Goal: Transaction & Acquisition: Download file/media

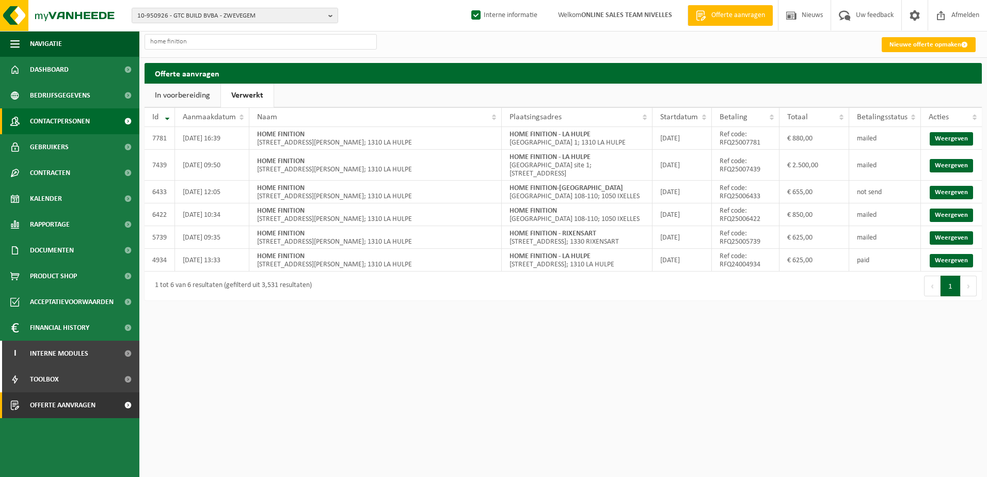
click at [40, 126] on span "Contactpersonen" at bounding box center [60, 121] width 60 height 26
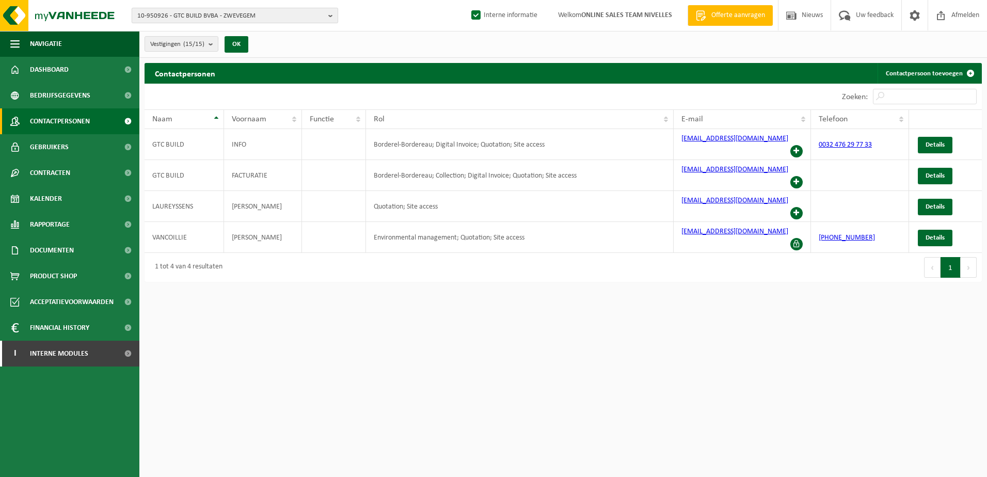
click at [326, 15] on button "10-950926 - GTC BUILD BVBA - ZWEVEGEM" at bounding box center [235, 15] width 206 height 15
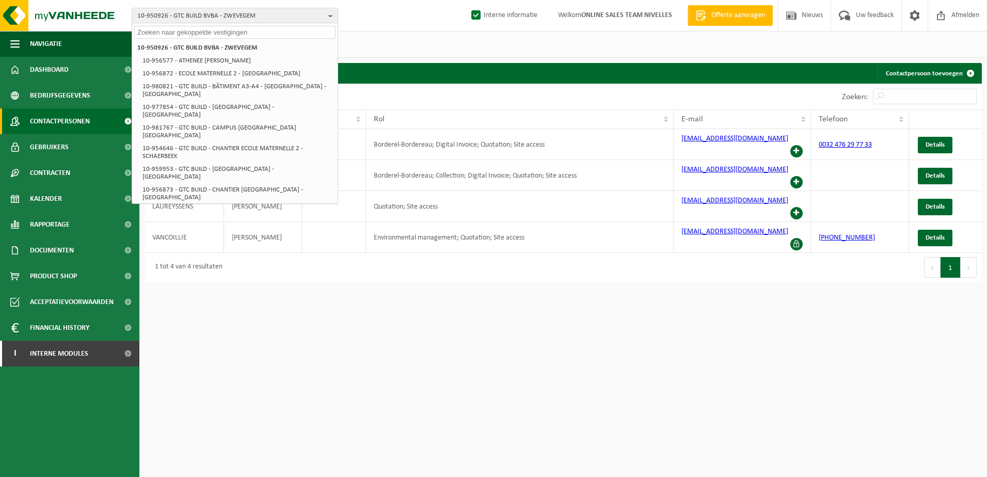
click at [323, 30] on input "text" at bounding box center [234, 32] width 201 height 13
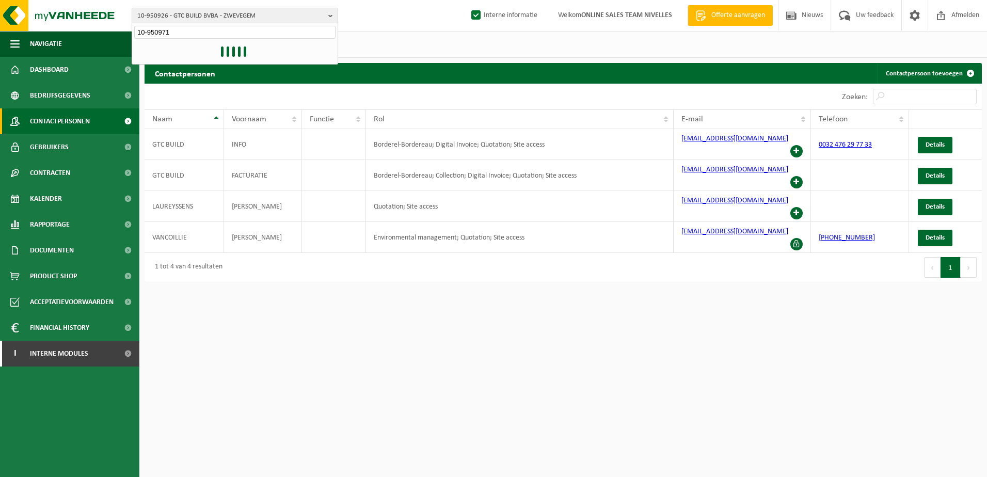
type input "10-950971"
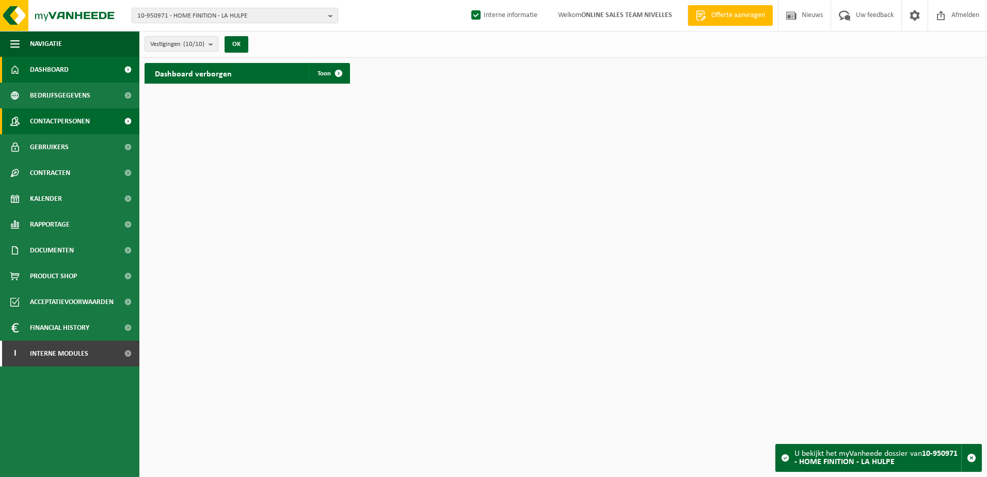
click at [81, 123] on span "Contactpersonen" at bounding box center [60, 121] width 60 height 26
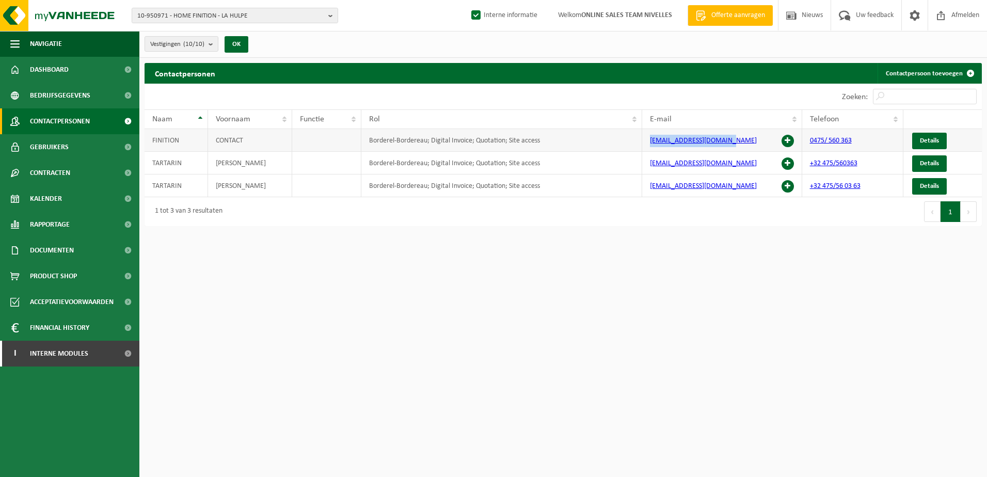
drag, startPoint x: 730, startPoint y: 140, endPoint x: 648, endPoint y: 139, distance: 82.1
click at [648, 139] on td "contact@homefinition.be" at bounding box center [721, 140] width 159 height 23
copy link "contact@homefinition.be"
drag, startPoint x: 65, startPoint y: 252, endPoint x: 72, endPoint y: 260, distance: 11.0
click at [66, 252] on span "Documenten" at bounding box center [52, 250] width 44 height 26
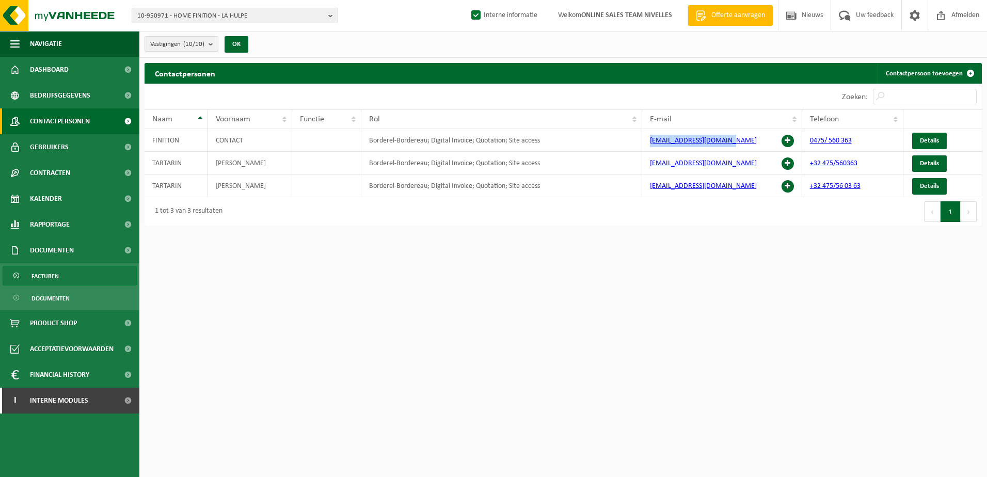
click at [84, 274] on link "Facturen" at bounding box center [70, 276] width 134 height 20
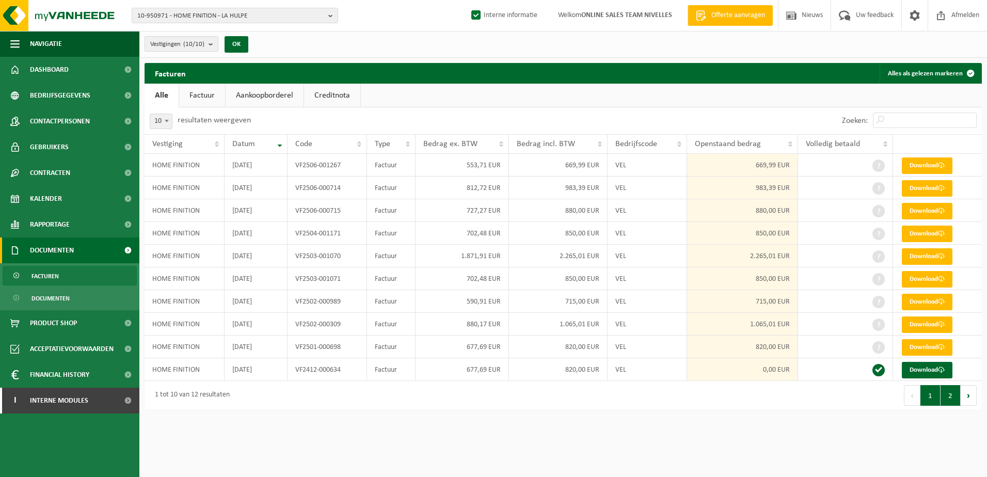
click at [950, 402] on button "2" at bounding box center [950, 395] width 20 height 21
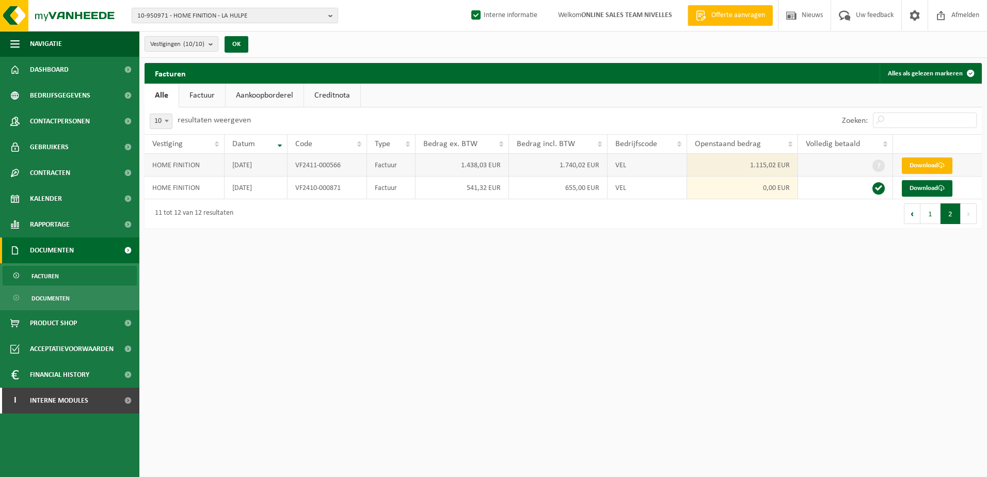
click at [930, 165] on link "Download" at bounding box center [927, 165] width 51 height 17
click at [934, 216] on button "1" at bounding box center [930, 213] width 20 height 21
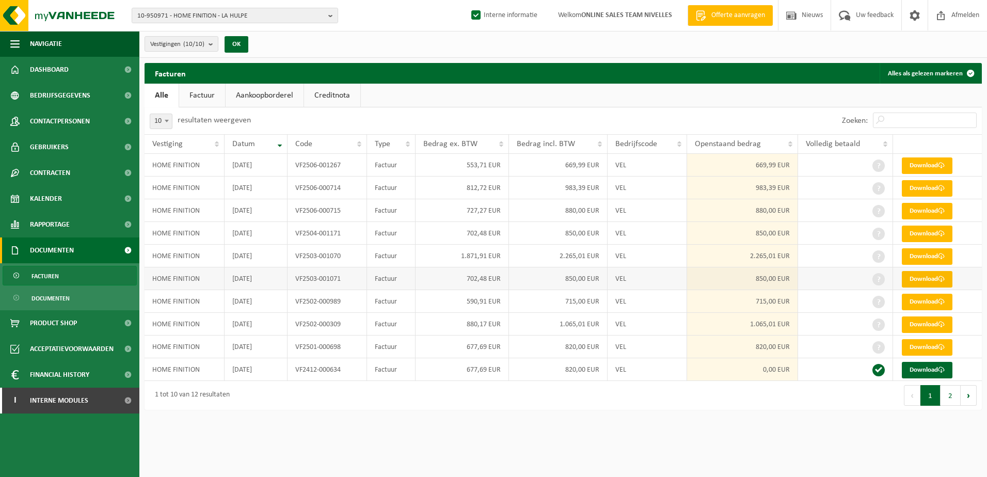
click at [947, 281] on link "Download" at bounding box center [927, 279] width 51 height 17
click at [944, 258] on span at bounding box center [941, 256] width 7 height 7
click at [947, 231] on link "Download" at bounding box center [927, 234] width 51 height 17
click at [943, 211] on span at bounding box center [941, 210] width 7 height 7
click at [947, 164] on link "Download" at bounding box center [927, 165] width 51 height 17
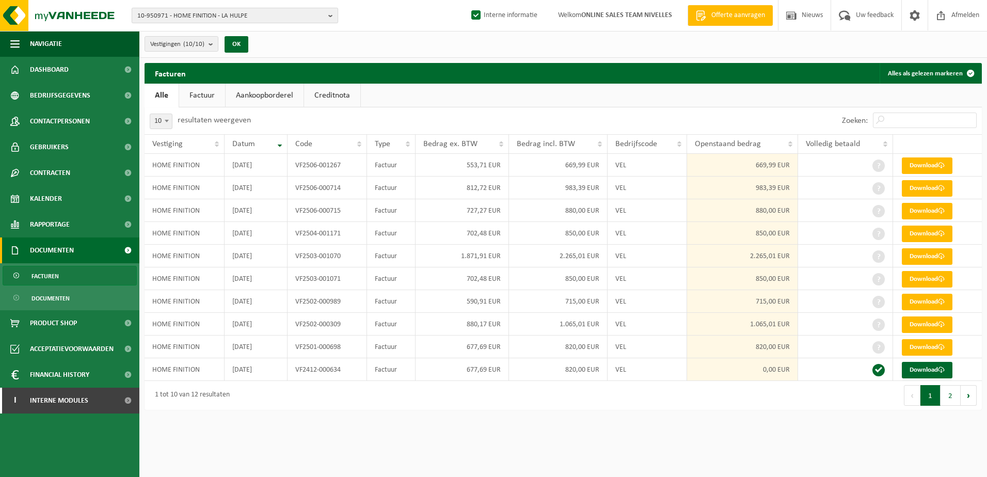
click at [331, 15] on b "button" at bounding box center [332, 15] width 9 height 14
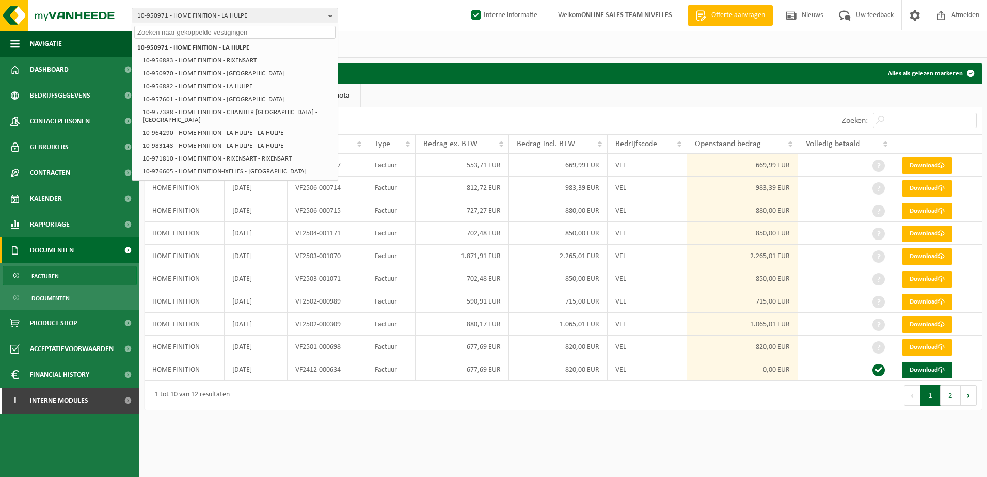
click at [247, 33] on input "text" at bounding box center [234, 32] width 201 height 13
paste input "10-976177"
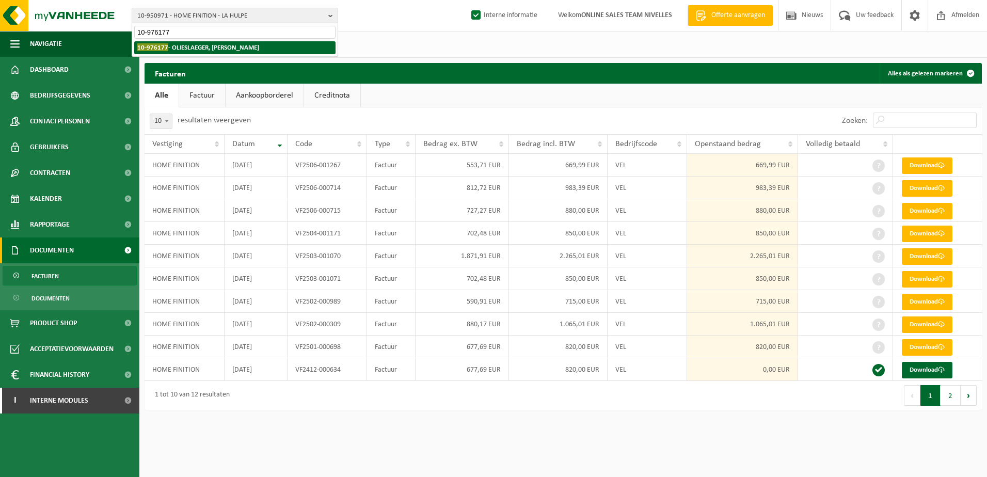
type input "10-976177"
click at [242, 46] on strong "10-976177 - OLIESLAEGER, BEN - HOEILAART" at bounding box center [198, 47] width 122 height 8
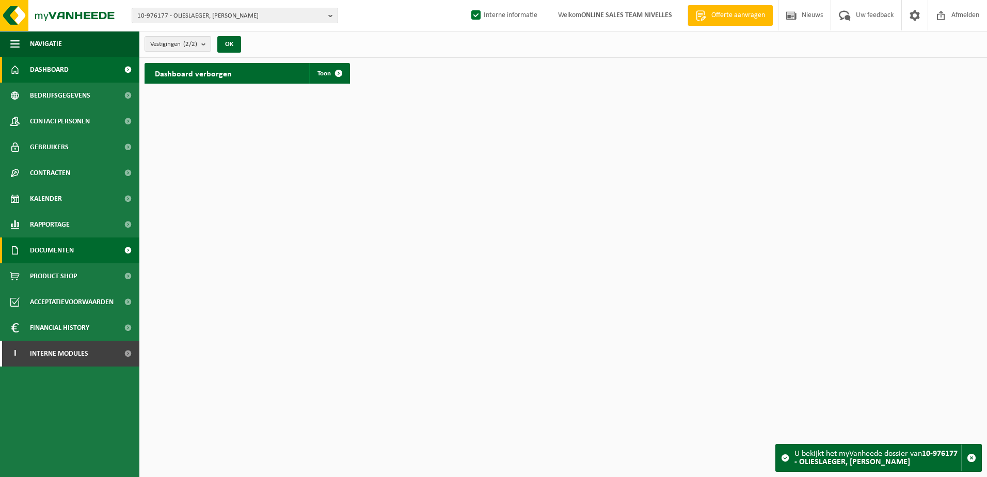
click at [73, 250] on span "Documenten" at bounding box center [52, 250] width 44 height 26
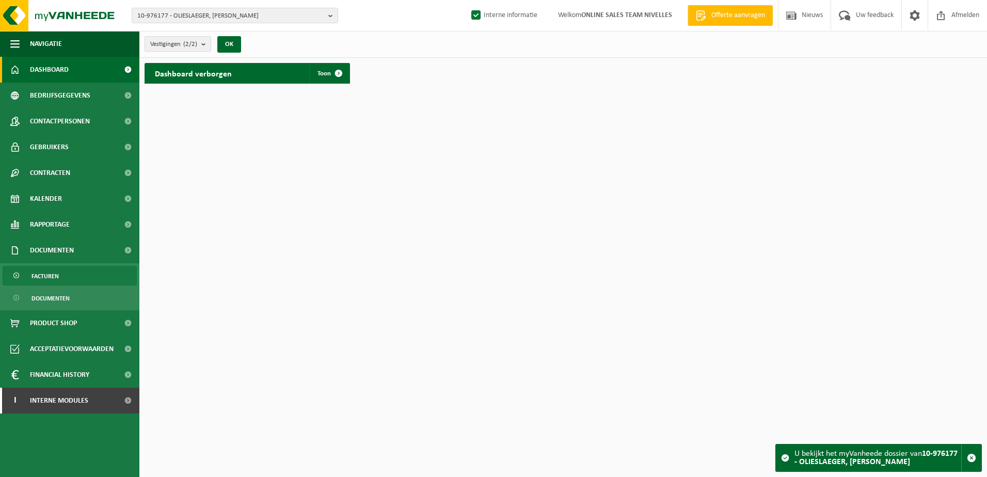
click at [75, 281] on link "Facturen" at bounding box center [70, 276] width 134 height 20
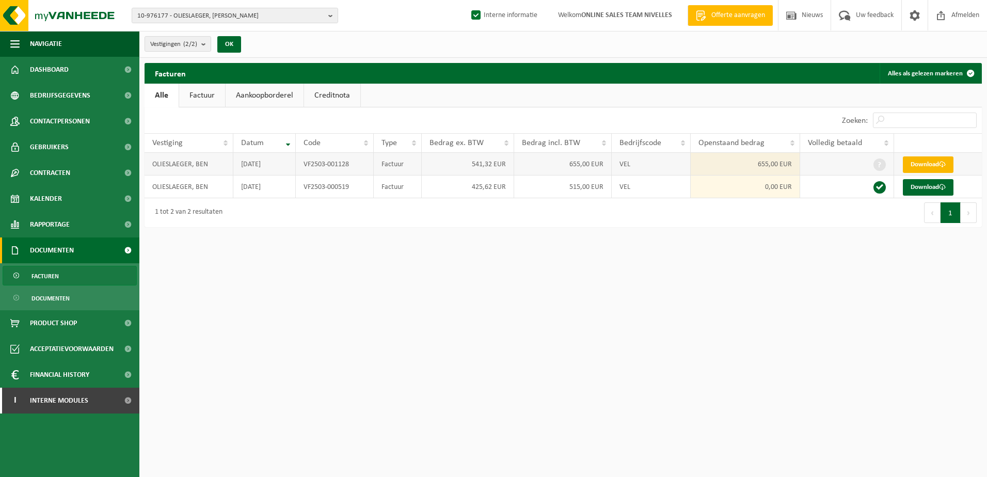
click at [923, 160] on link "Download" at bounding box center [928, 164] width 51 height 17
click at [938, 161] on link "Download" at bounding box center [928, 164] width 51 height 17
click at [424, 389] on html "10-976177 - OLIESLAEGER, BEN - HOEILAART 10-976177 - OLIESLAEGER, BEN - HOEILAA…" at bounding box center [493, 238] width 987 height 477
click at [329, 15] on b "button" at bounding box center [332, 15] width 9 height 14
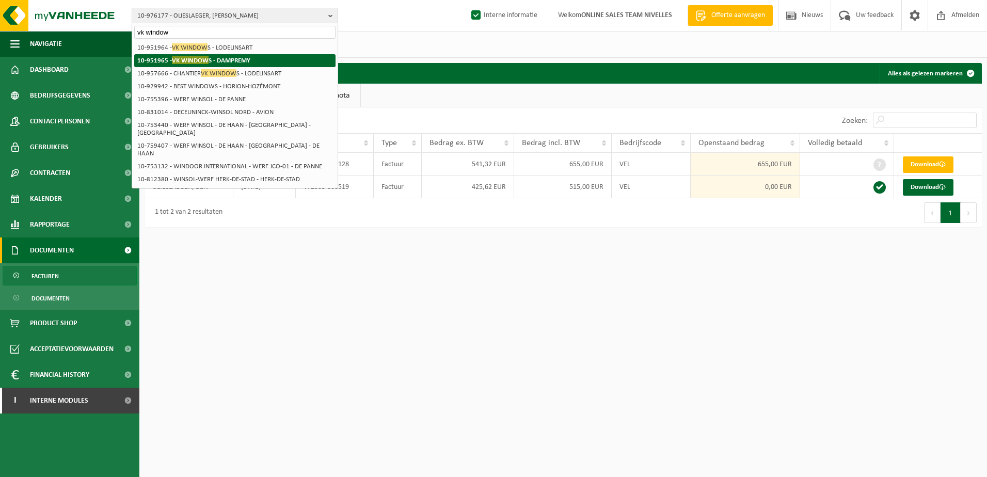
type input "vk window"
click at [254, 60] on li "10-951965 - VK WINDOW S - DAMPREMY" at bounding box center [234, 60] width 201 height 13
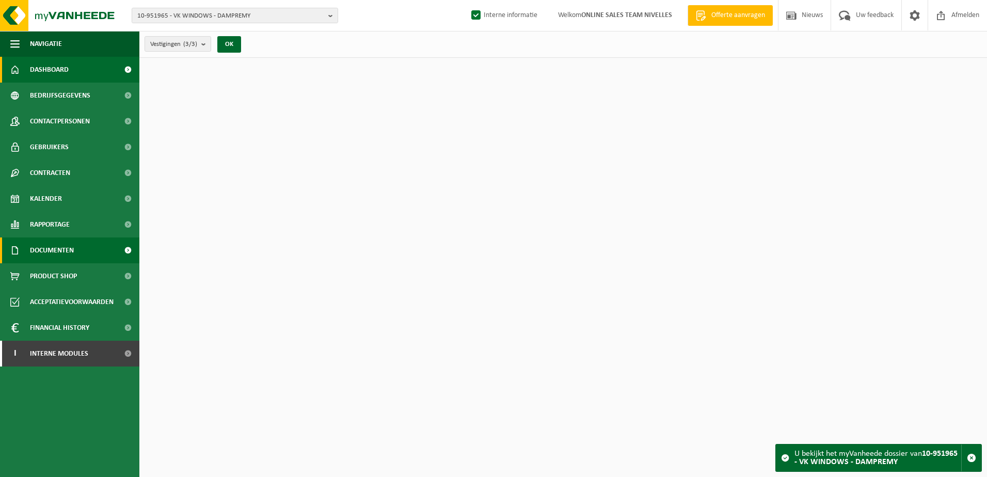
click at [87, 247] on link "Documenten" at bounding box center [69, 250] width 139 height 26
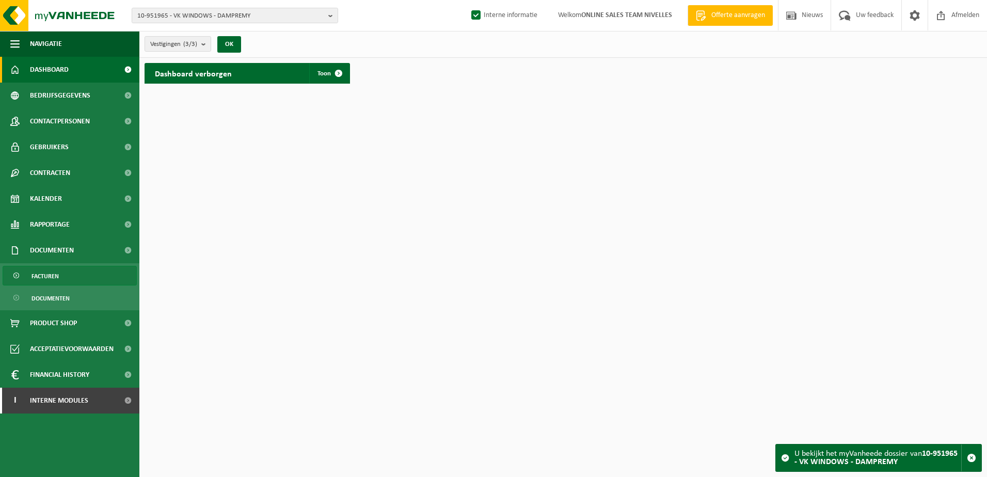
click at [87, 280] on link "Facturen" at bounding box center [70, 276] width 134 height 20
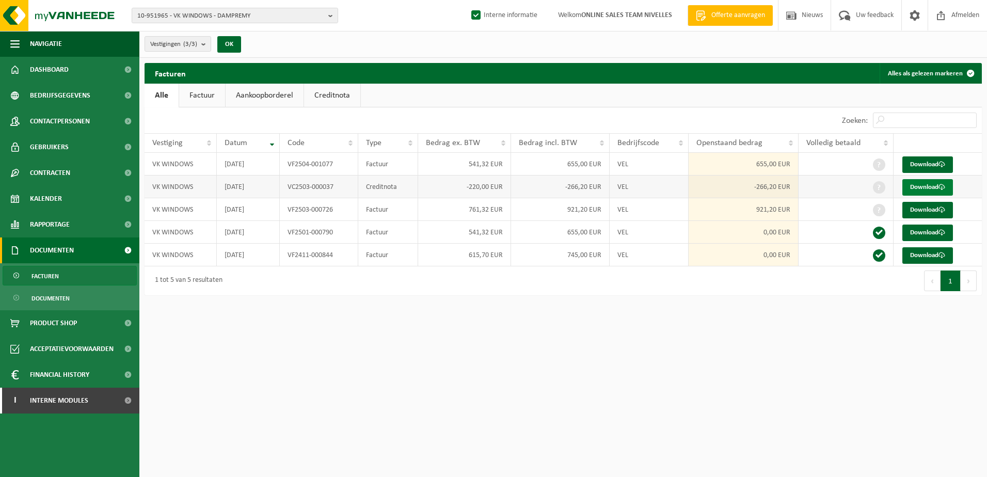
click at [911, 188] on link "Download" at bounding box center [927, 187] width 51 height 17
click at [945, 210] on span at bounding box center [941, 209] width 7 height 7
click at [949, 159] on link "Download" at bounding box center [927, 164] width 51 height 17
click at [330, 17] on b "button" at bounding box center [332, 15] width 9 height 14
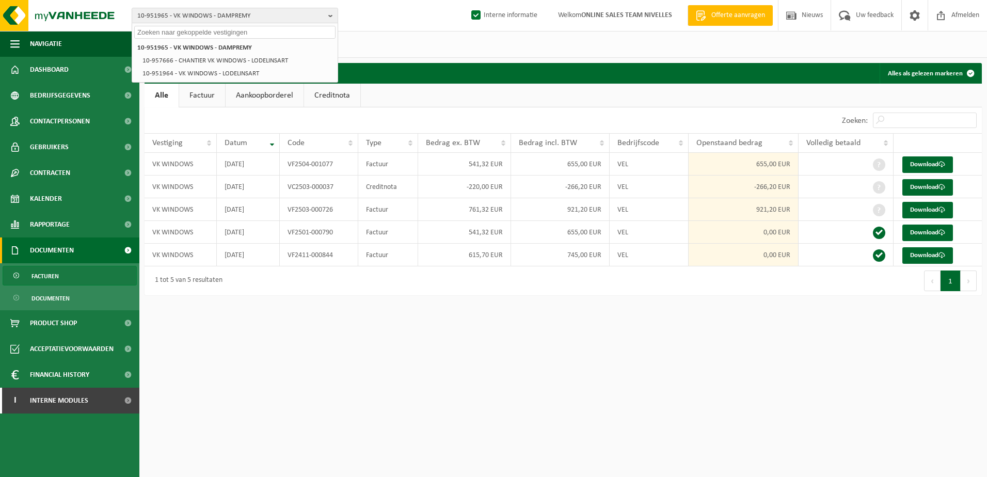
click at [220, 33] on input "text" at bounding box center [234, 32] width 201 height 13
paste input "10-953309"
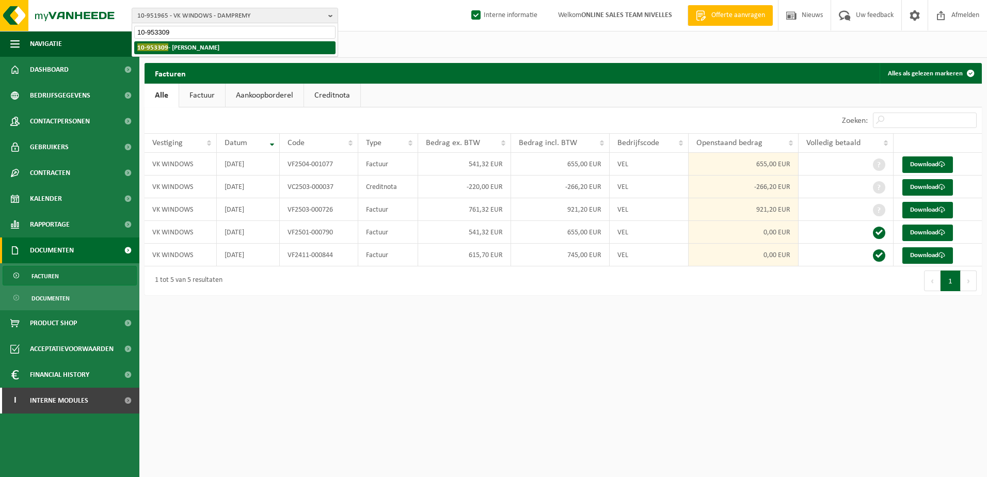
type input "10-953309"
click at [215, 50] on strong "10-953309 - BANDIN STÉPHANE - PLANCENOIT" at bounding box center [178, 47] width 82 height 8
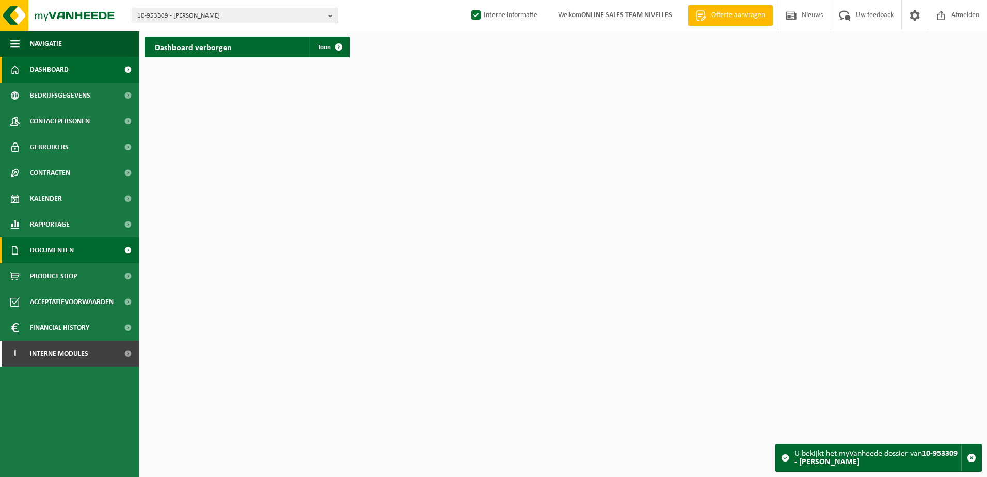
click at [42, 247] on span "Documenten" at bounding box center [52, 250] width 44 height 26
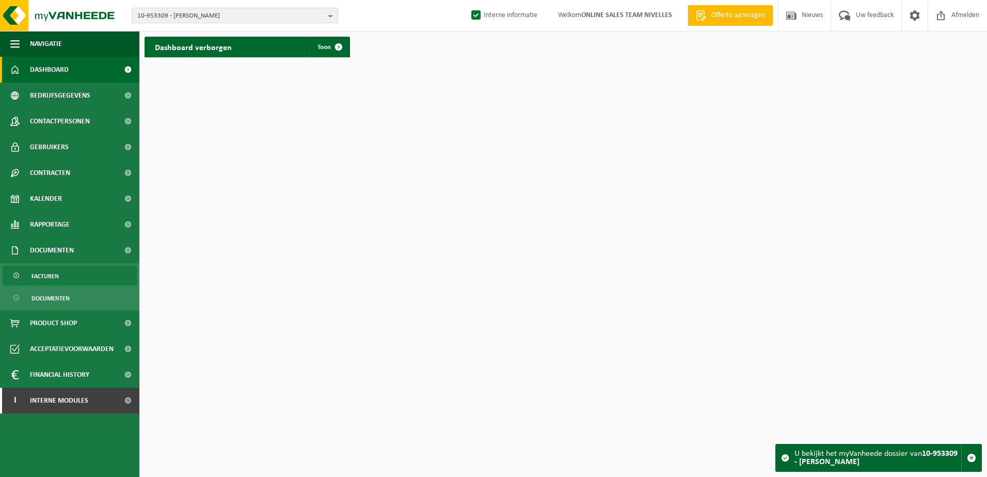
click at [42, 276] on span "Facturen" at bounding box center [44, 276] width 27 height 20
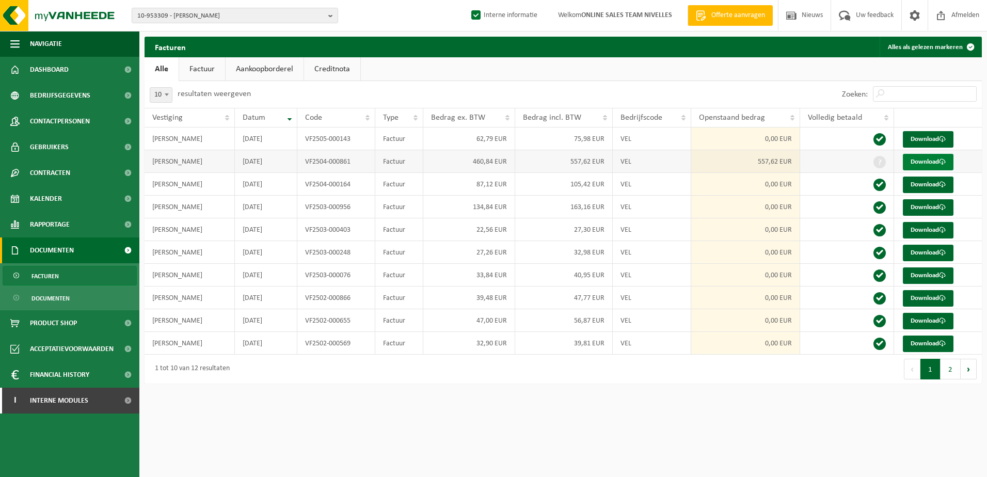
click at [918, 161] on link "Download" at bounding box center [928, 162] width 51 height 17
click at [662, 372] on div "Eerste Vorige 1 2 Volgende Laatste" at bounding box center [772, 369] width 419 height 29
click at [330, 17] on b "button" at bounding box center [332, 15] width 9 height 14
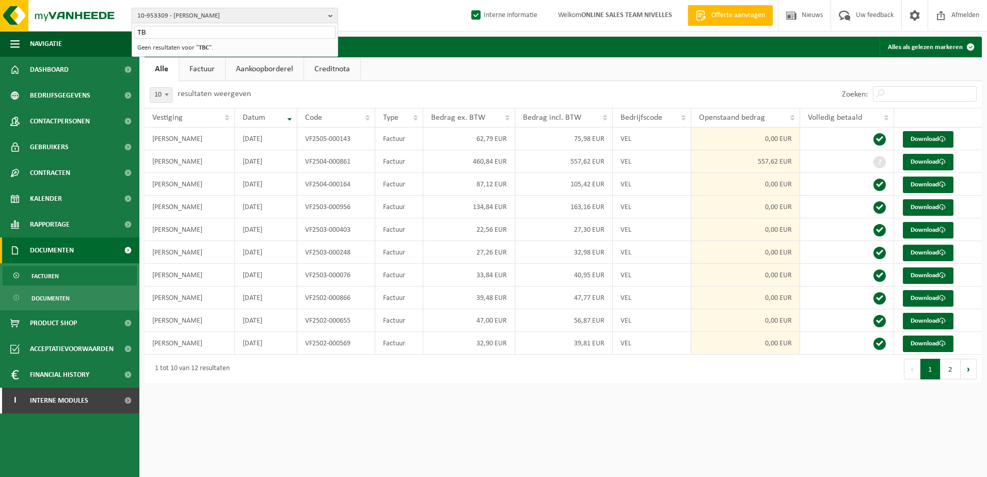
type input "T"
click at [643, 415] on html "10-953309 - BANDIN STÉPHANE - PLANCENOIT 10-953309 - BANDIN STÉPHANE - PLANCENO…" at bounding box center [493, 238] width 987 height 477
click at [779, 382] on div "Eerste Vorige 1 2 Volgende Laatste" at bounding box center [772, 369] width 419 height 29
drag, startPoint x: 826, startPoint y: 421, endPoint x: 554, endPoint y: 424, distance: 271.5
click at [783, 424] on html "10-953309 - BANDIN STÉPHANE - PLANCENOIT 10-953309 - BANDIN STÉPHANE - PLANCENO…" at bounding box center [493, 238] width 987 height 477
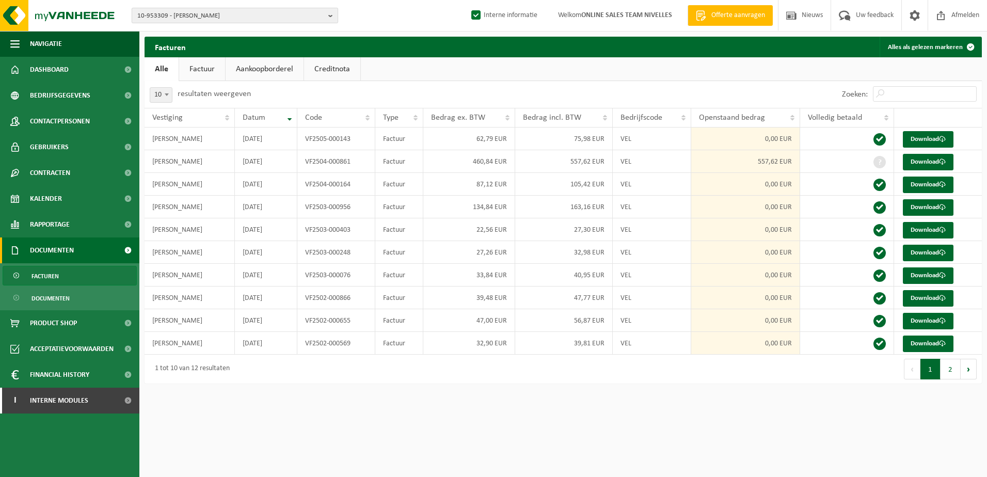
drag, startPoint x: 330, startPoint y: 15, endPoint x: 324, endPoint y: 15, distance: 6.2
click at [330, 15] on b "button" at bounding box center [332, 15] width 9 height 14
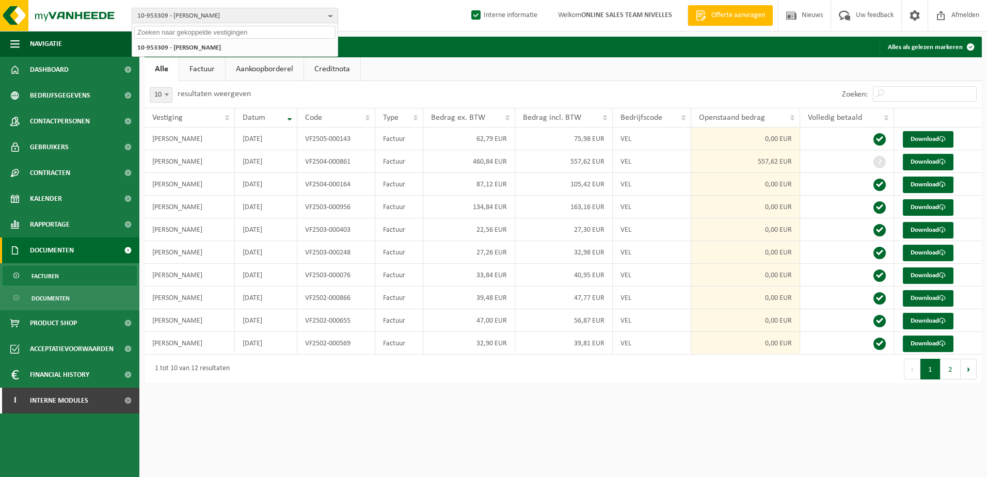
click at [279, 30] on input "text" at bounding box center [234, 32] width 201 height 13
paste input "10-957274"
type input "10-957274"
click at [264, 46] on strong "10-957274 - BATI-MIS CONSTRUCT SPRL - LA LOUVIÈRE" at bounding box center [223, 47] width 172 height 8
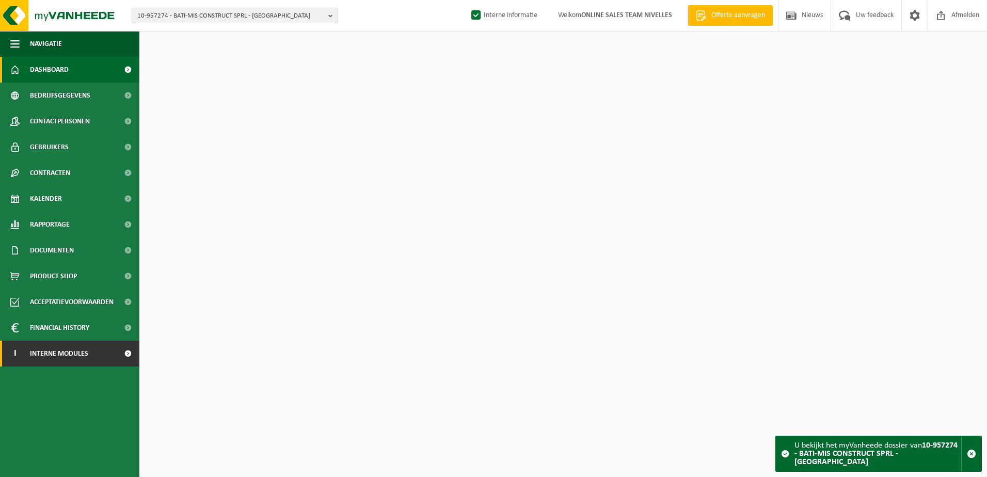
click at [103, 357] on link "I Interne modules" at bounding box center [69, 354] width 139 height 26
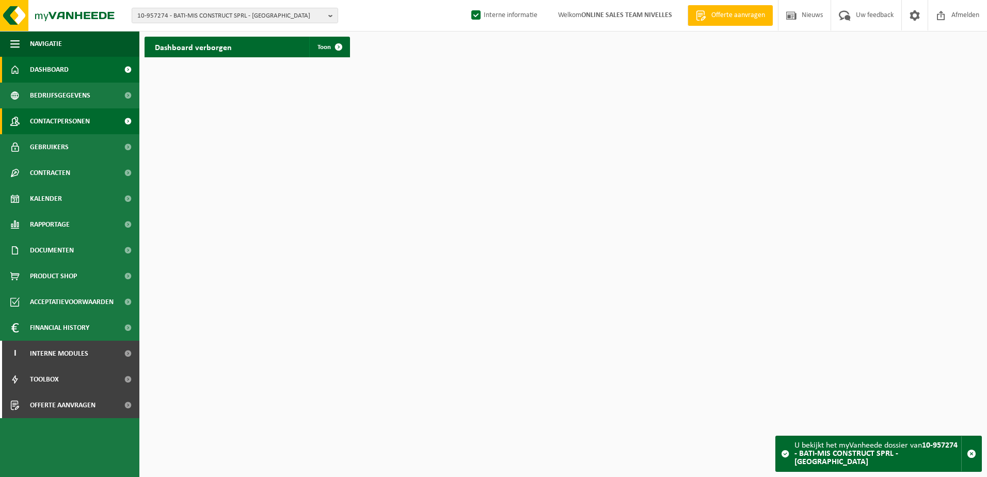
click at [83, 122] on span "Contactpersonen" at bounding box center [60, 121] width 60 height 26
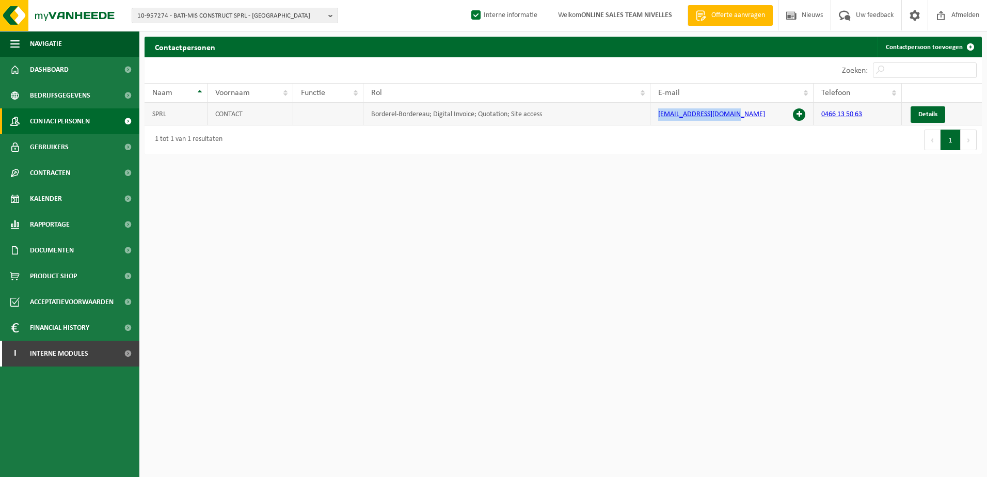
drag, startPoint x: 730, startPoint y: 114, endPoint x: 655, endPoint y: 116, distance: 75.4
click at [655, 116] on td "irimemihai82@gmail.com" at bounding box center [732, 114] width 164 height 23
click at [325, 17] on button "10-957274 - BATI-MIS CONSTRUCT SPRL - LA LOUVIÈRE" at bounding box center [235, 15] width 206 height 15
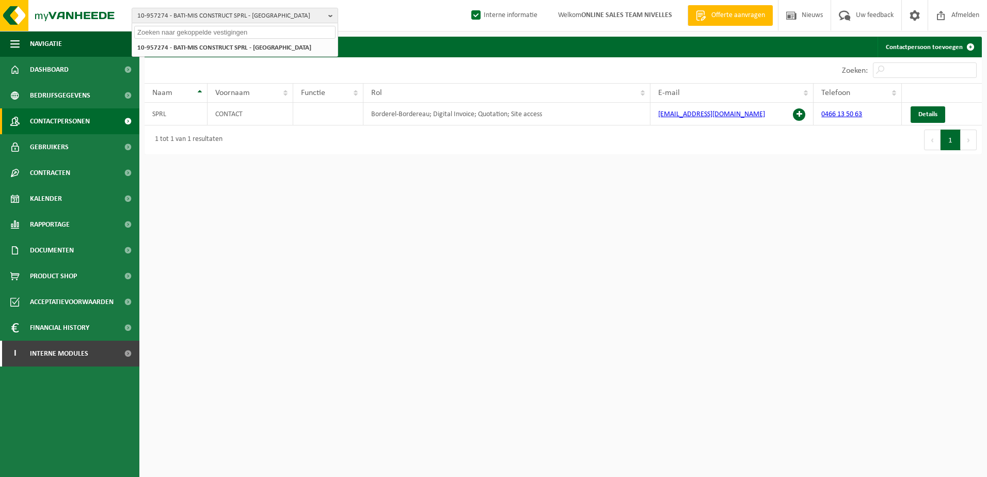
click at [271, 30] on input "text" at bounding box center [234, 32] width 201 height 13
paste input "10-975762"
type input "10-975762"
click at [268, 43] on li "10-975762 - ARMAND TOITURES SRL - LA HULPE" at bounding box center [234, 47] width 201 height 13
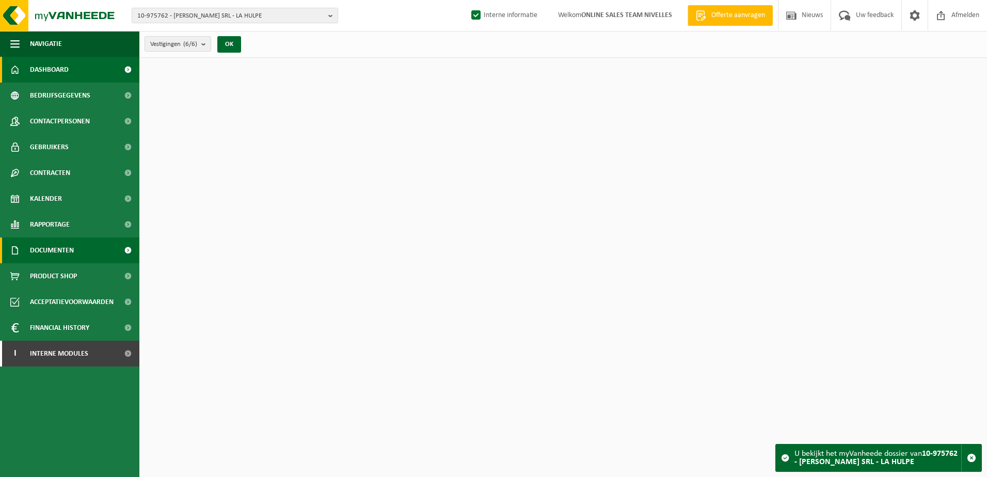
click at [61, 247] on span "Documenten" at bounding box center [52, 250] width 44 height 26
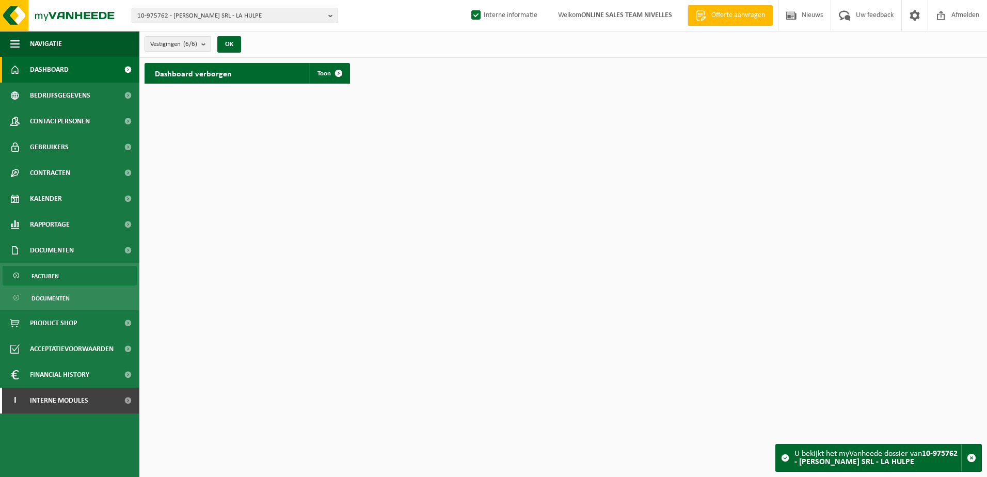
click at [60, 268] on link "Facturen" at bounding box center [70, 276] width 134 height 20
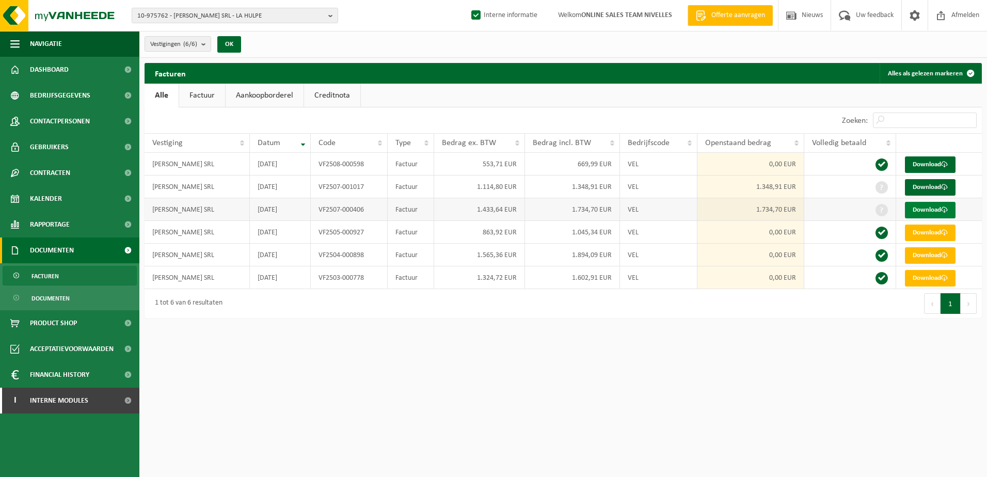
click at [919, 213] on link "Download" at bounding box center [930, 210] width 51 height 17
click at [669, 393] on html "10-975762 - [PERSON_NAME] SRL - LA HULPE 10-975762 - [PERSON_NAME] SRL - LA HUL…" at bounding box center [493, 238] width 987 height 477
click at [328, 13] on button "10-975762 - [PERSON_NAME] SRL - LA HULPE" at bounding box center [235, 15] width 206 height 15
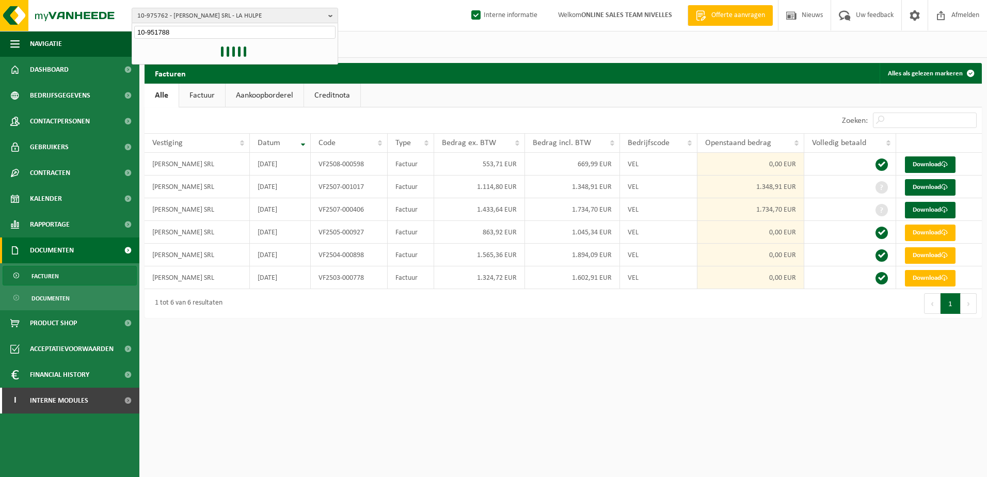
type input "10-951788"
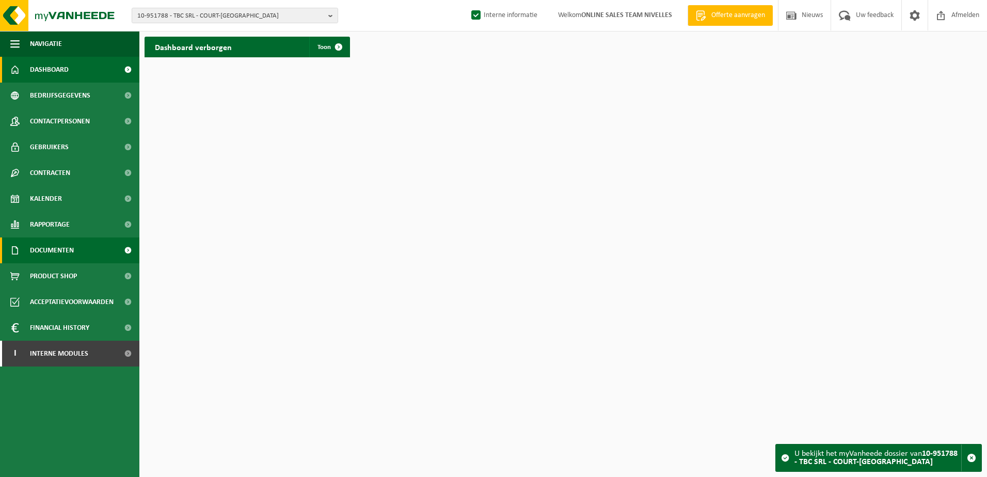
click at [91, 246] on link "Documenten" at bounding box center [69, 250] width 139 height 26
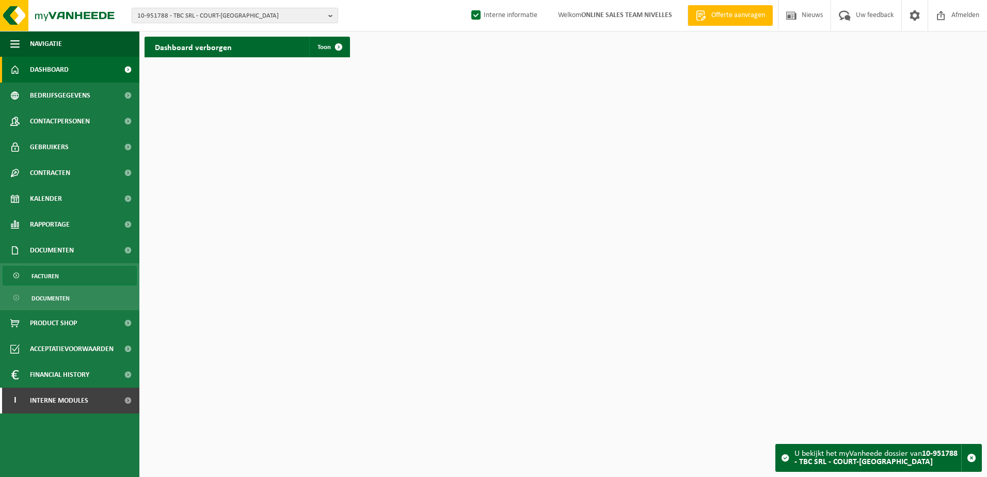
click at [92, 270] on link "Facturen" at bounding box center [70, 276] width 134 height 20
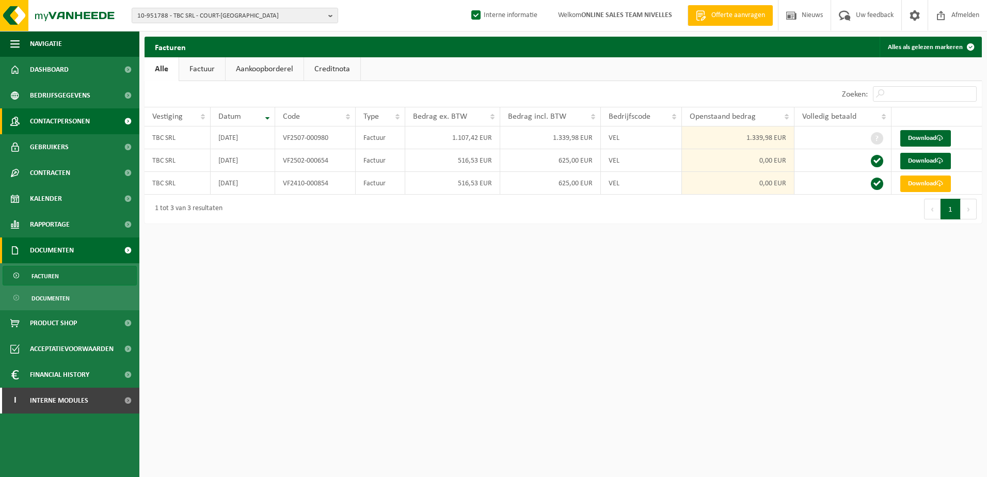
click at [73, 123] on span "Contactpersonen" at bounding box center [60, 121] width 60 height 26
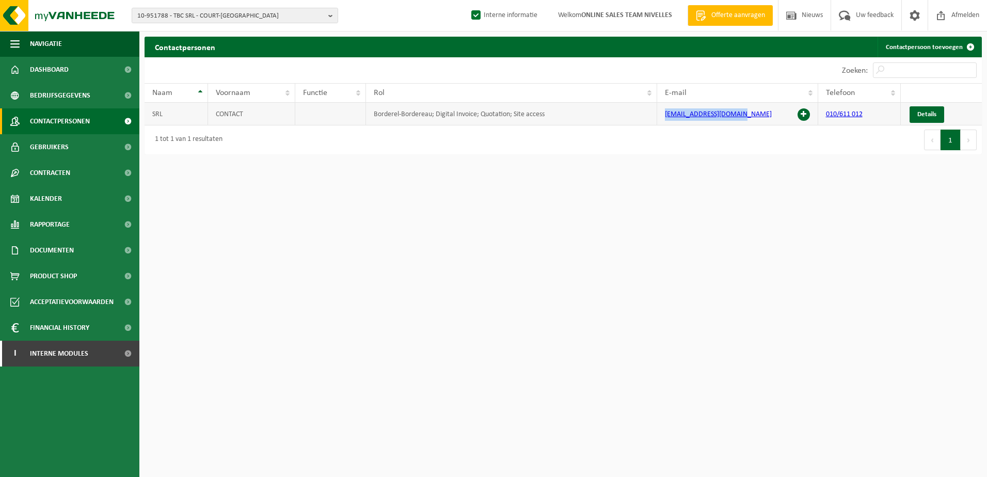
drag, startPoint x: 743, startPoint y: 116, endPoint x: 665, endPoint y: 119, distance: 77.5
click at [665, 119] on td "compta@tbc-location.be" at bounding box center [737, 114] width 161 height 23
copy link "compta@tbc-location.be"
click at [333, 18] on b "button" at bounding box center [332, 15] width 9 height 14
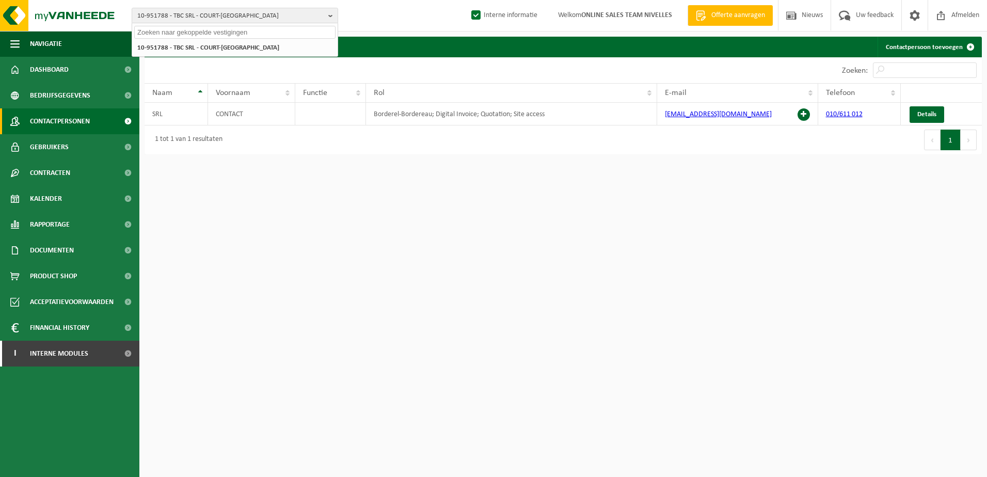
click at [283, 31] on input "text" at bounding box center [234, 32] width 201 height 13
paste input "10-962249"
type input "10-962249"
click at [257, 43] on li "10-962249 - HAPPY HOUSE MS SRL - ANDERLECHT" at bounding box center [234, 47] width 201 height 13
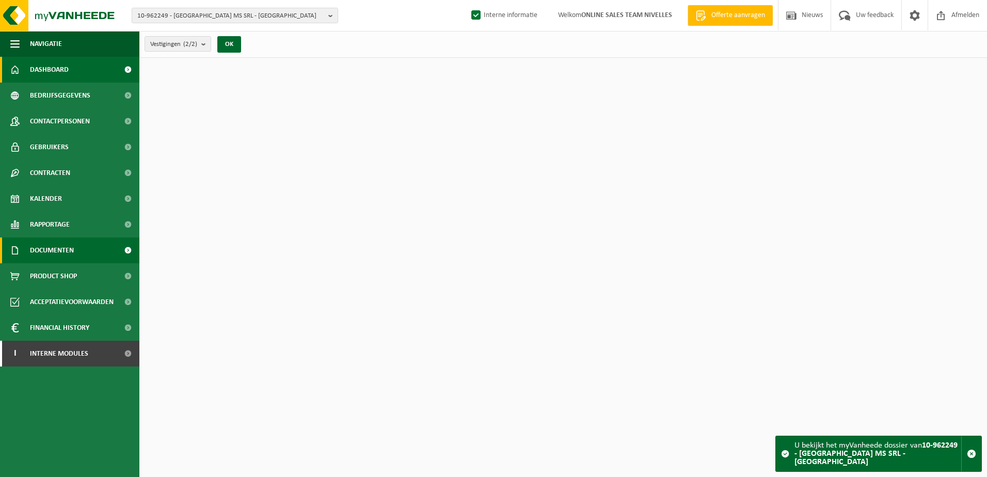
click at [89, 250] on link "Documenten" at bounding box center [69, 250] width 139 height 26
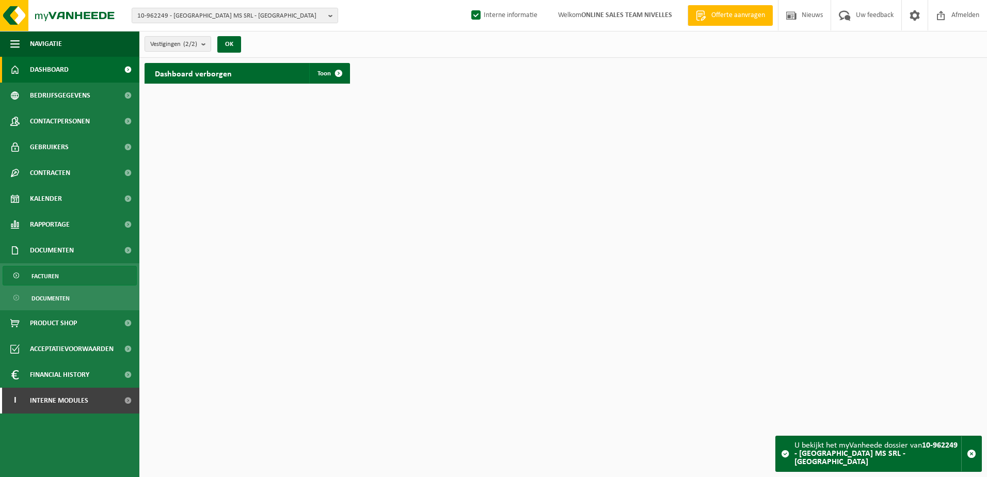
click at [87, 279] on link "Facturen" at bounding box center [70, 276] width 134 height 20
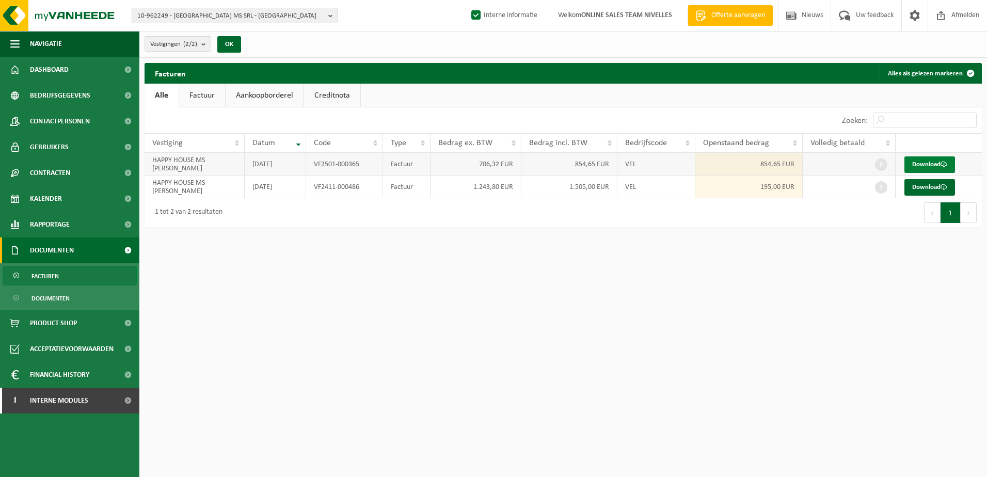
click at [938, 163] on link "Download" at bounding box center [929, 164] width 51 height 17
click at [608, 390] on html "10-962249 - HAPPY HOUSE MS SRL - ANDERLECHT 10-962249 - HAPPY HOUSE MS SRL - AN…" at bounding box center [493, 238] width 987 height 477
click at [328, 18] on b "button" at bounding box center [332, 15] width 9 height 14
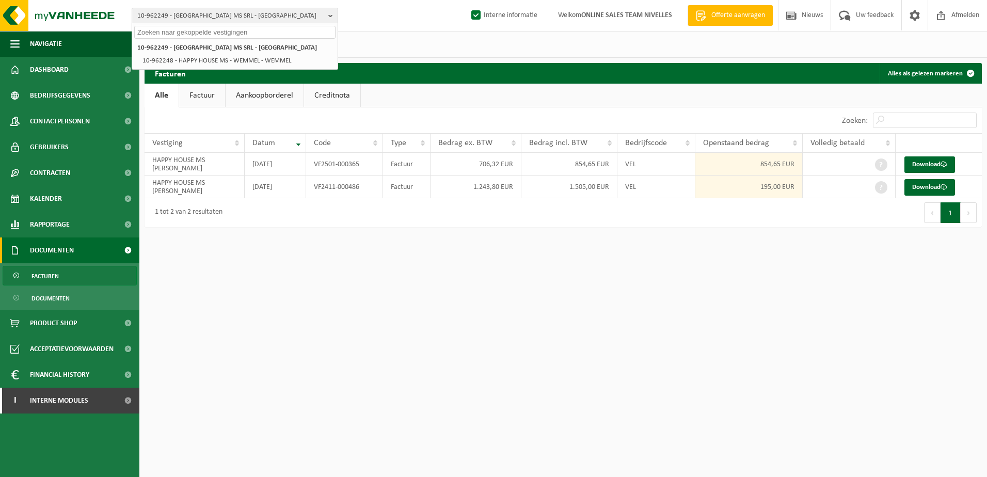
click at [301, 35] on input "text" at bounding box center [234, 32] width 201 height 13
paste input "10-954165"
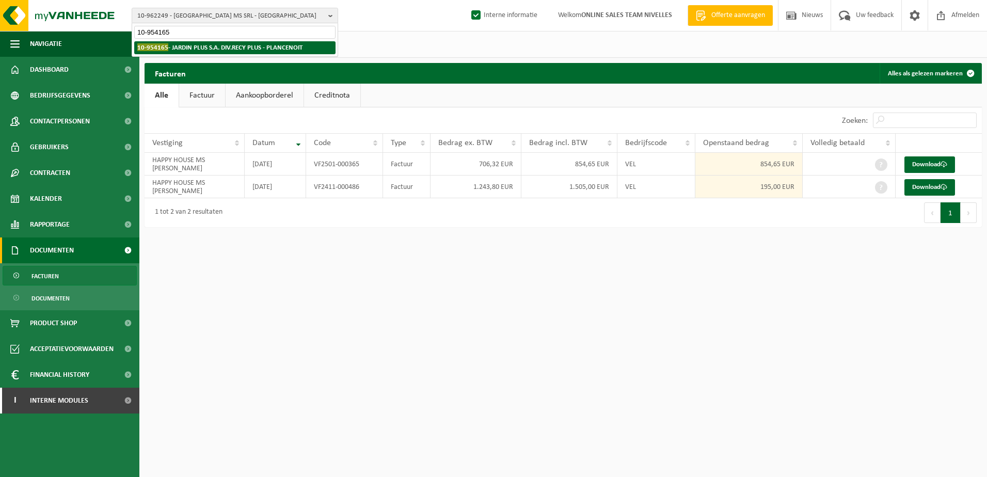
type input "10-954165"
click at [260, 46] on strong "10-954165 - JARDIN PLUS S.A. DIV.RECY PLUS - PLANCENOIT" at bounding box center [219, 47] width 165 height 8
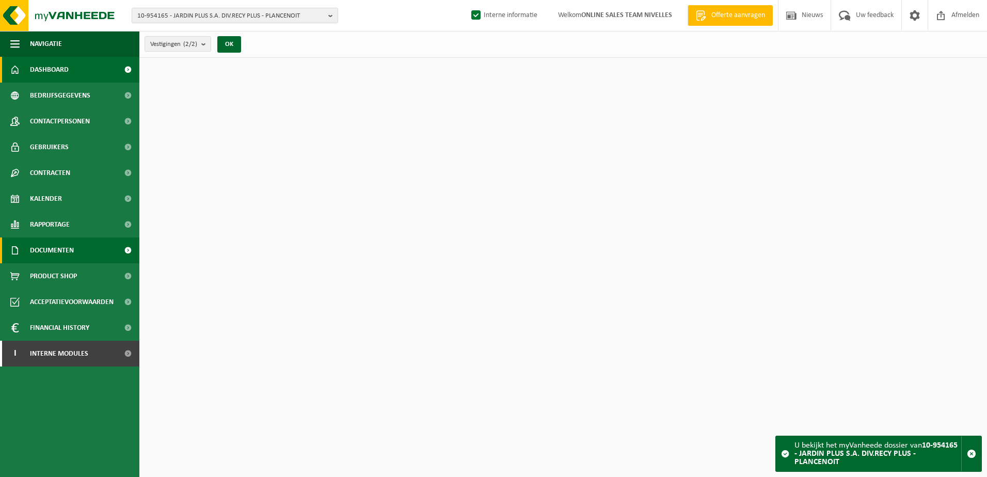
click at [63, 249] on span "Documenten" at bounding box center [52, 250] width 44 height 26
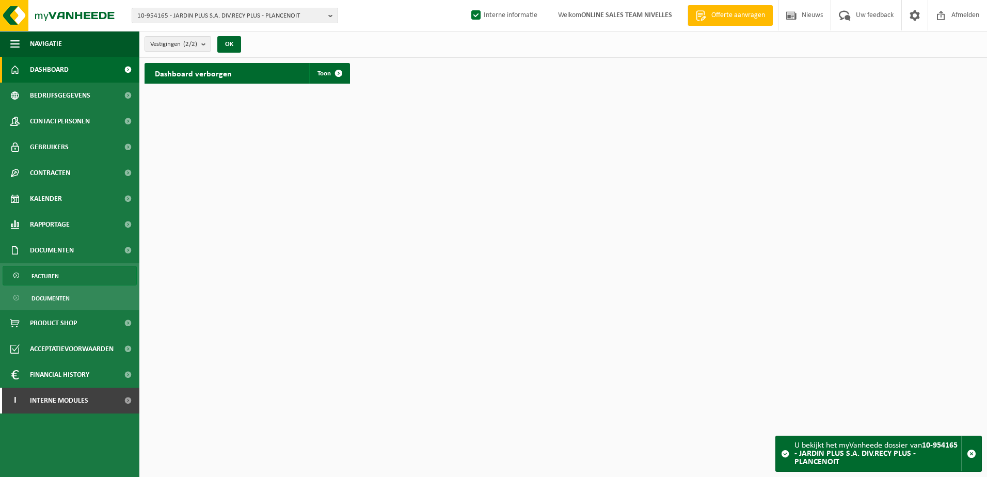
click at [61, 272] on link "Facturen" at bounding box center [70, 276] width 134 height 20
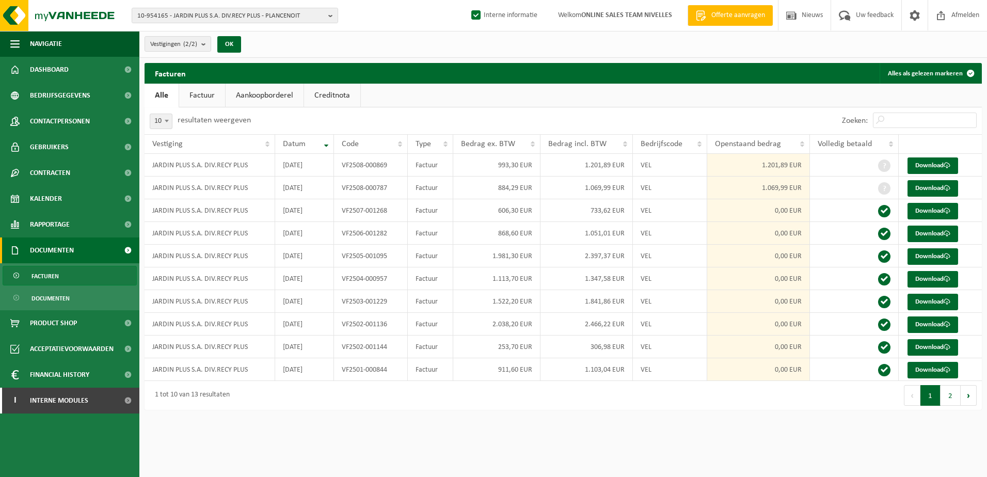
click at [336, 89] on link "Creditnota" at bounding box center [332, 96] width 56 height 24
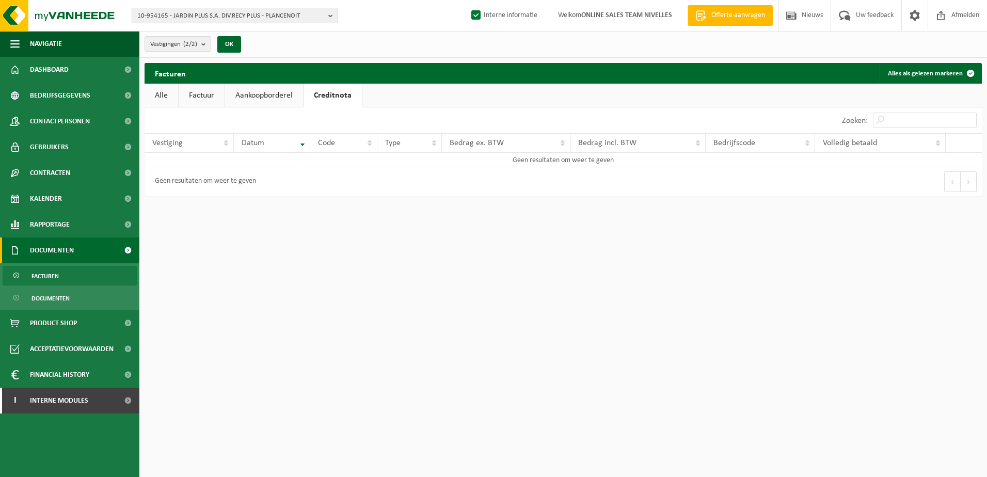
click at [192, 97] on link "Factuur" at bounding box center [202, 96] width 46 height 24
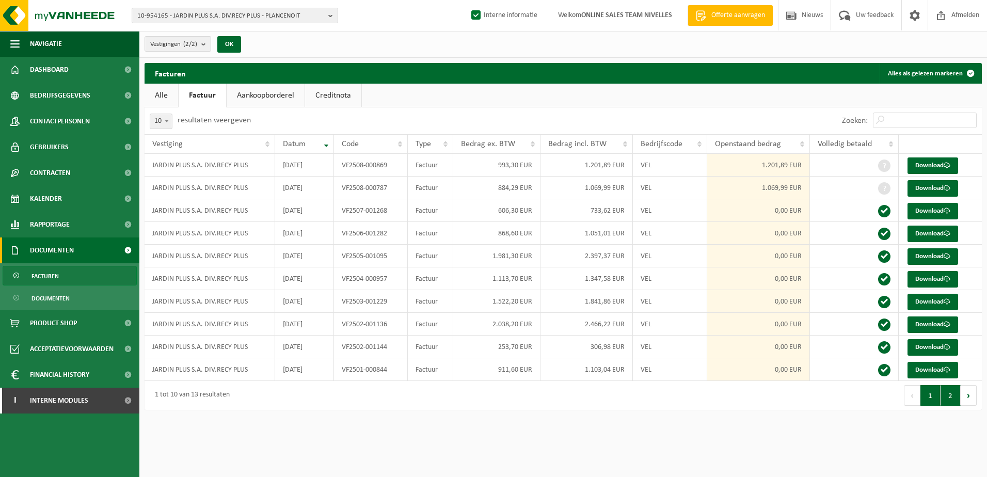
click at [952, 398] on button "2" at bounding box center [950, 395] width 20 height 21
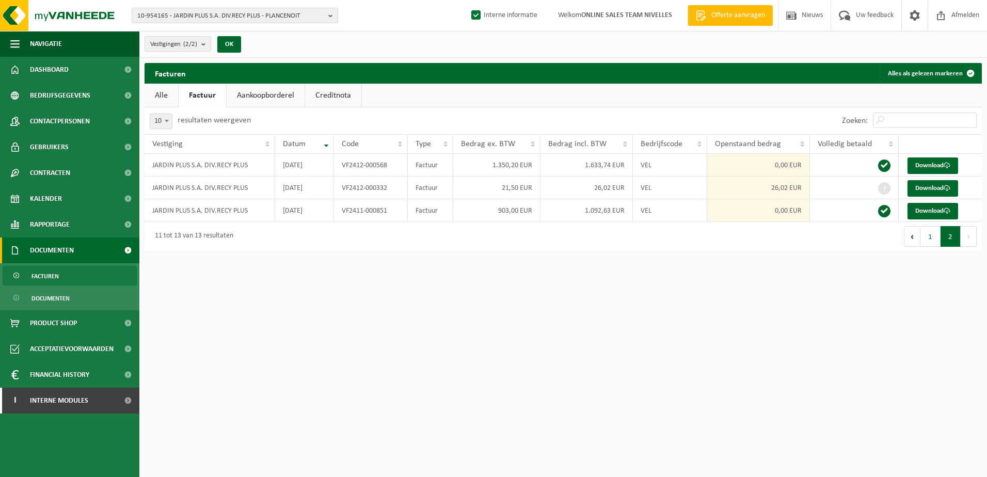
click at [665, 437] on html "10-954165 - JARDIN PLUS S.A. DIV.RECY PLUS - PLANCENOIT 10-954165 - JARDIN PLUS…" at bounding box center [493, 238] width 987 height 477
click at [334, 17] on b "button" at bounding box center [332, 15] width 9 height 14
type input "10-962249"
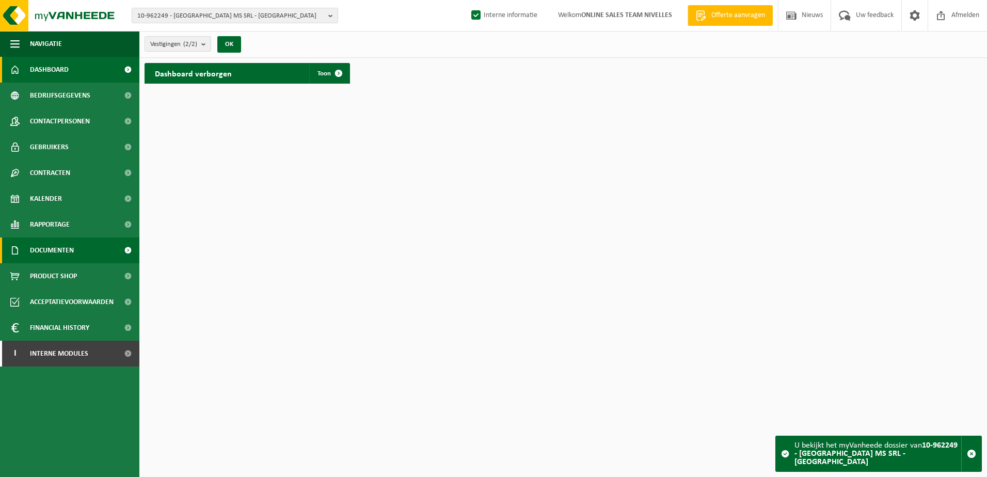
click at [71, 250] on span "Documenten" at bounding box center [52, 250] width 44 height 26
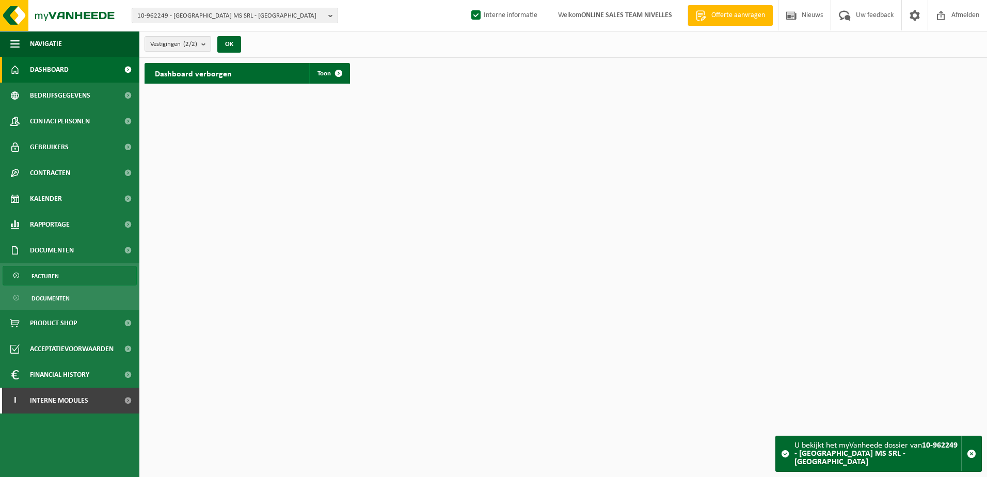
click at [72, 278] on link "Facturen" at bounding box center [70, 276] width 134 height 20
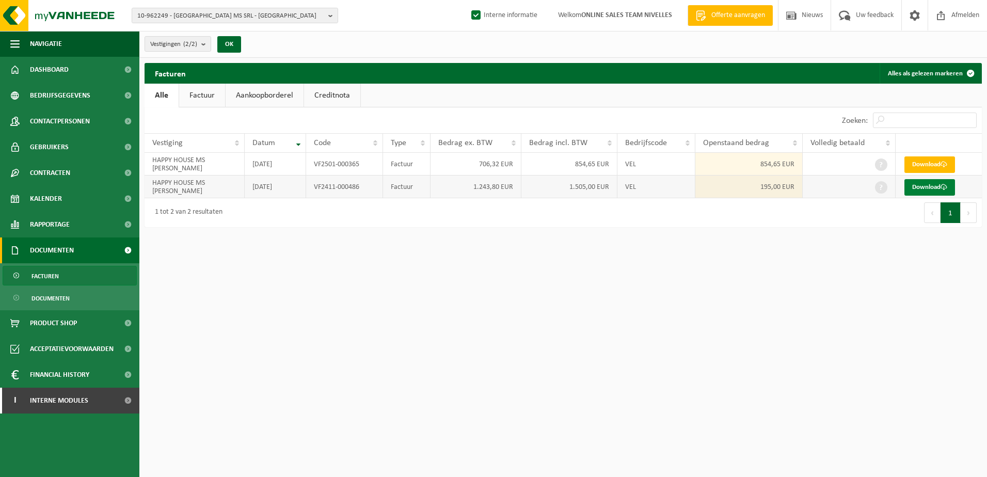
click at [911, 187] on link "Download" at bounding box center [929, 187] width 51 height 17
click at [327, 17] on button "10-962249 - [GEOGRAPHIC_DATA] MS SRL - [GEOGRAPHIC_DATA]" at bounding box center [235, 15] width 206 height 15
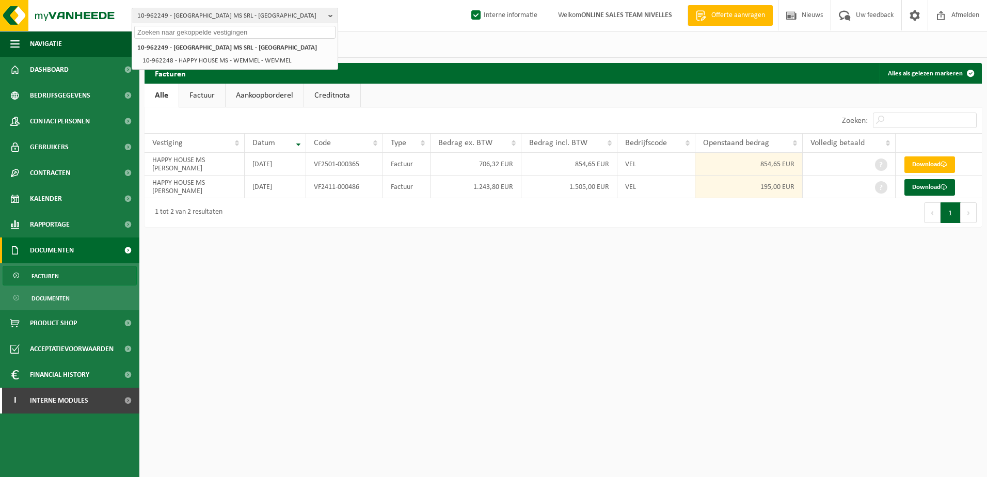
paste input "10-990593"
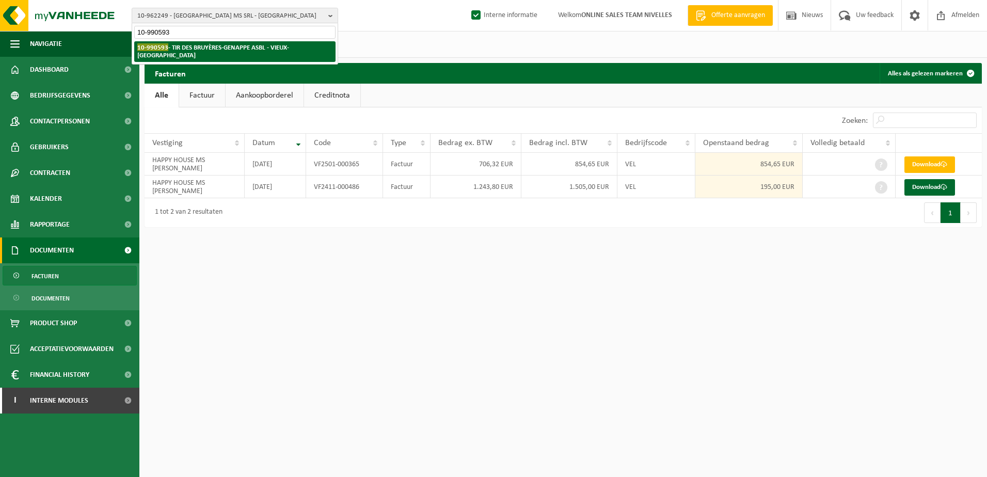
type input "10-990593"
click at [282, 46] on strong "10-990593 - TIR DES BRUYÈRES-GENAPPE ASBL - VIEUX-GENAPPE" at bounding box center [213, 50] width 152 height 15
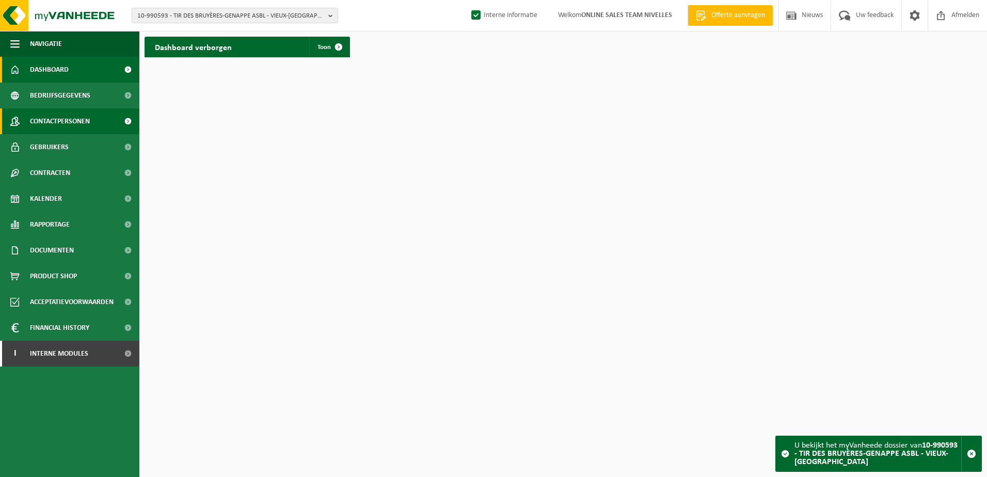
click at [54, 125] on span "Contactpersonen" at bounding box center [60, 121] width 60 height 26
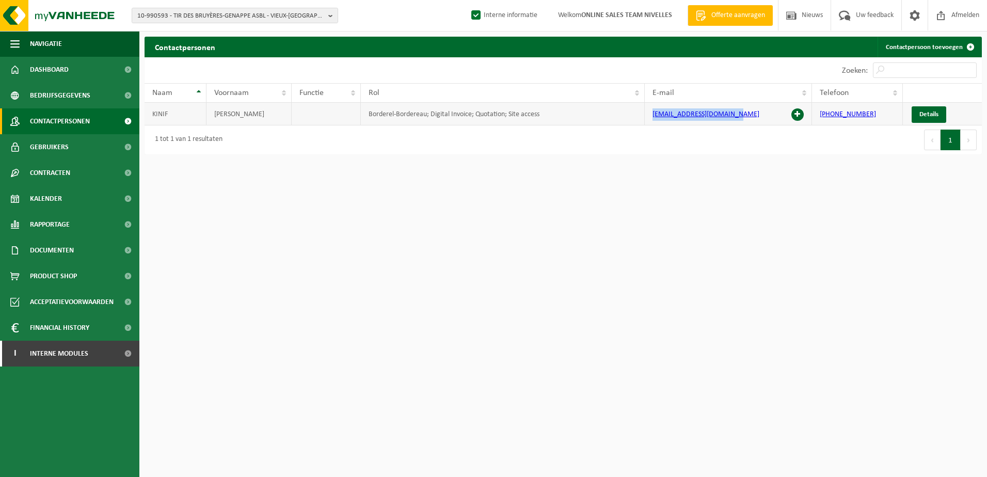
drag, startPoint x: 733, startPoint y: 114, endPoint x: 653, endPoint y: 111, distance: 80.0
click at [653, 111] on td "[EMAIL_ADDRESS][DOMAIN_NAME]" at bounding box center [728, 114] width 167 height 23
copy link "[EMAIL_ADDRESS][DOMAIN_NAME]"
click at [904, 238] on html "10-990593 - TIR DES BRUYÈRES-GENAPPE ASBL - VIEUX-GENAPPE 10-990593 - TIR DES B…" at bounding box center [493, 238] width 987 height 477
click at [786, 310] on html "10-990593 - TIR DES BRUYÈRES-GENAPPE ASBL - VIEUX-GENAPPE 10-990593 - TIR DES B…" at bounding box center [493, 238] width 987 height 477
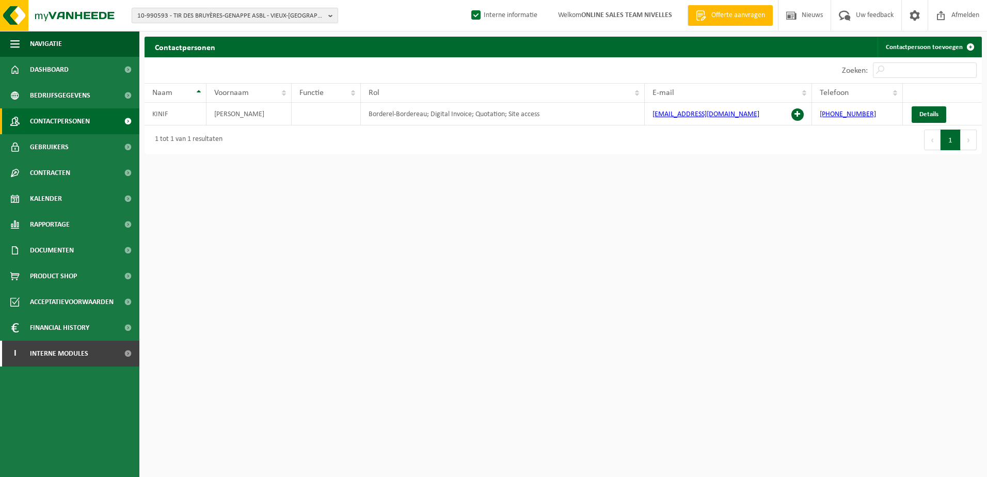
click at [335, 17] on b "button" at bounding box center [332, 15] width 9 height 14
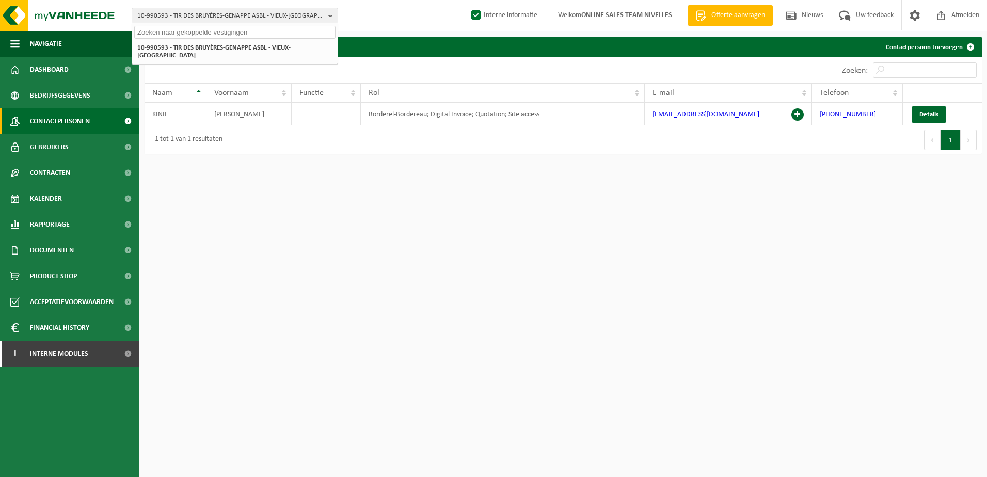
click at [258, 34] on input "text" at bounding box center [234, 32] width 201 height 13
click at [233, 35] on input "text" at bounding box center [234, 32] width 201 height 13
click at [279, 33] on input "text" at bounding box center [234, 32] width 201 height 13
paste input "10-978164"
type input "10-978164"
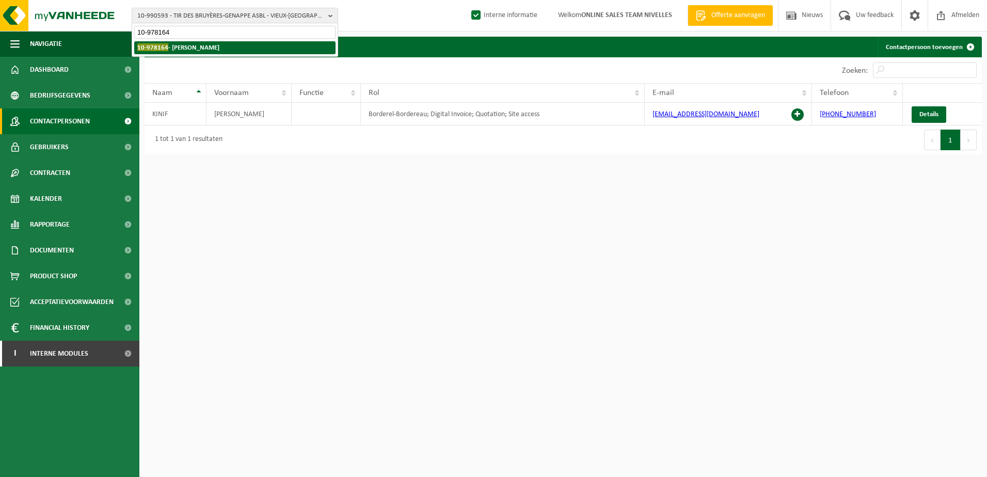
click at [272, 48] on li "10-978164 - OLARIU, MIHAI - RUISBROEK" at bounding box center [234, 47] width 201 height 13
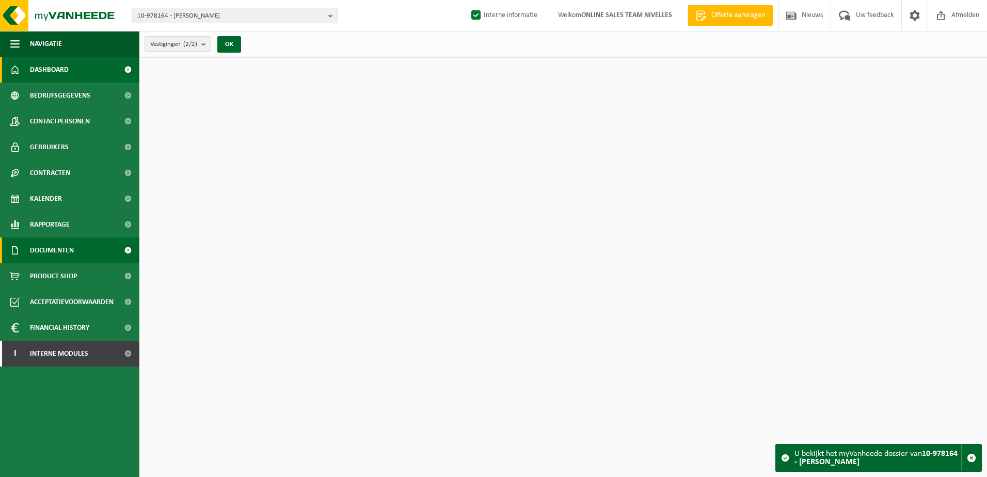
click at [53, 249] on span "Documenten" at bounding box center [52, 250] width 44 height 26
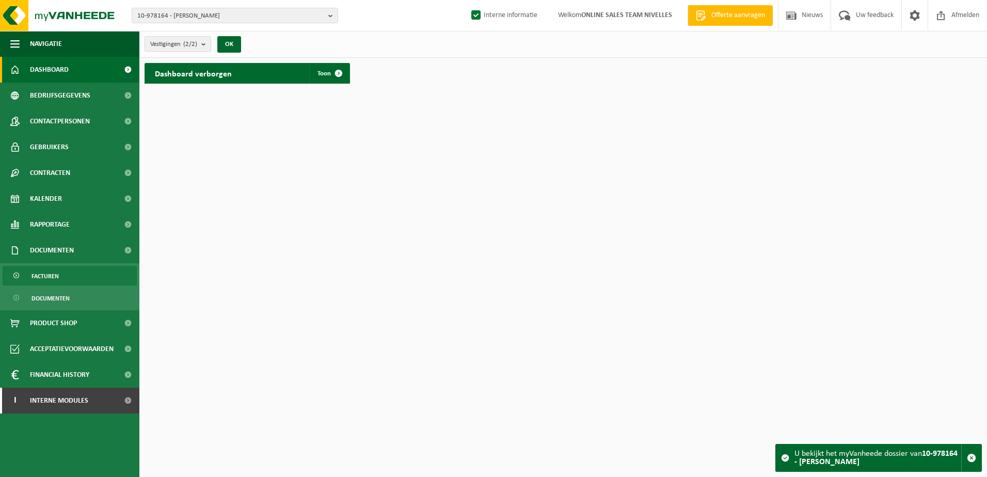
click at [52, 275] on span "Facturen" at bounding box center [44, 276] width 27 height 20
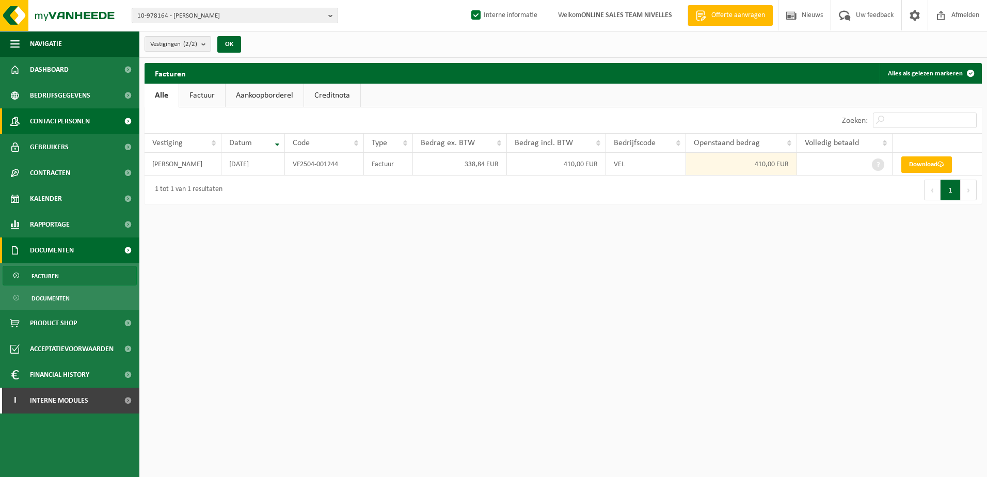
click at [54, 115] on span "Contactpersonen" at bounding box center [60, 121] width 60 height 26
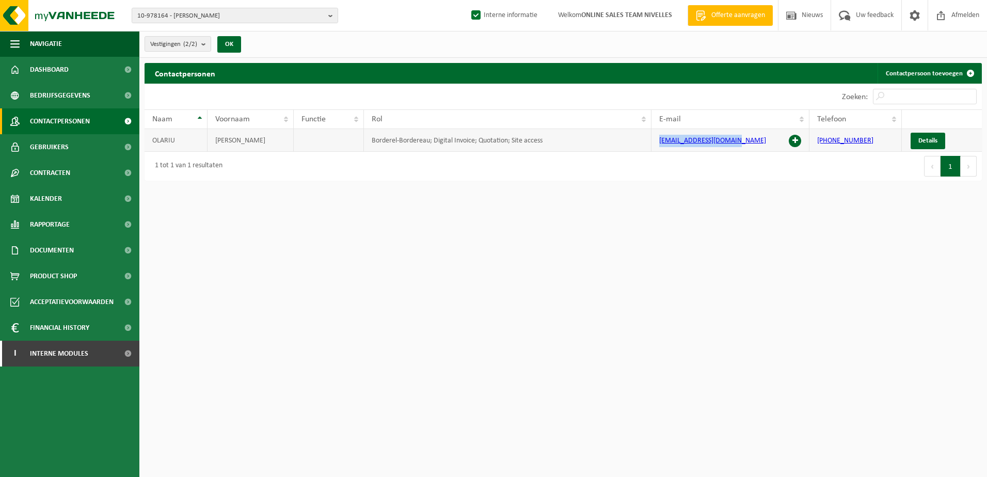
drag, startPoint x: 740, startPoint y: 139, endPoint x: 659, endPoint y: 138, distance: 80.5
click at [659, 138] on td "mihaiolariu@icloud.com" at bounding box center [730, 140] width 158 height 23
copy link "mihaiolariu@icloud.com"
click at [125, 358] on span at bounding box center [127, 354] width 23 height 26
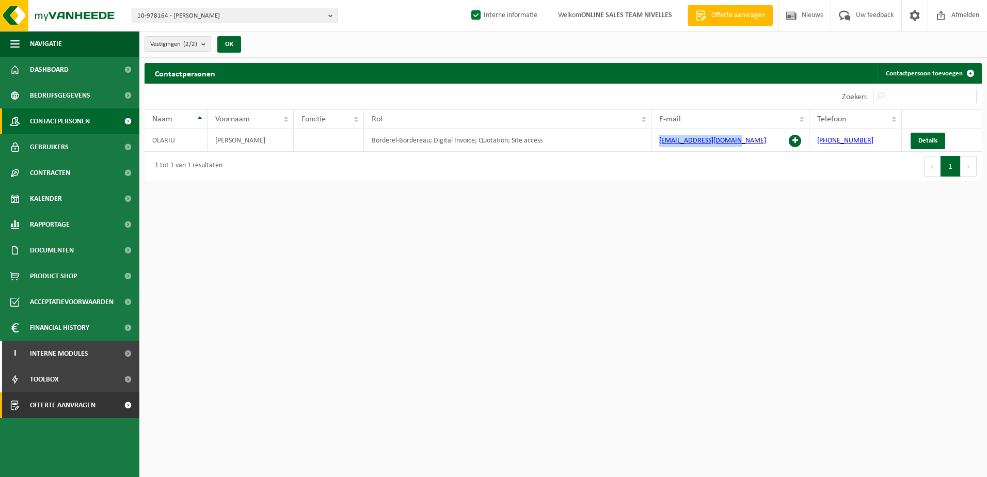
click at [124, 411] on span at bounding box center [127, 405] width 23 height 26
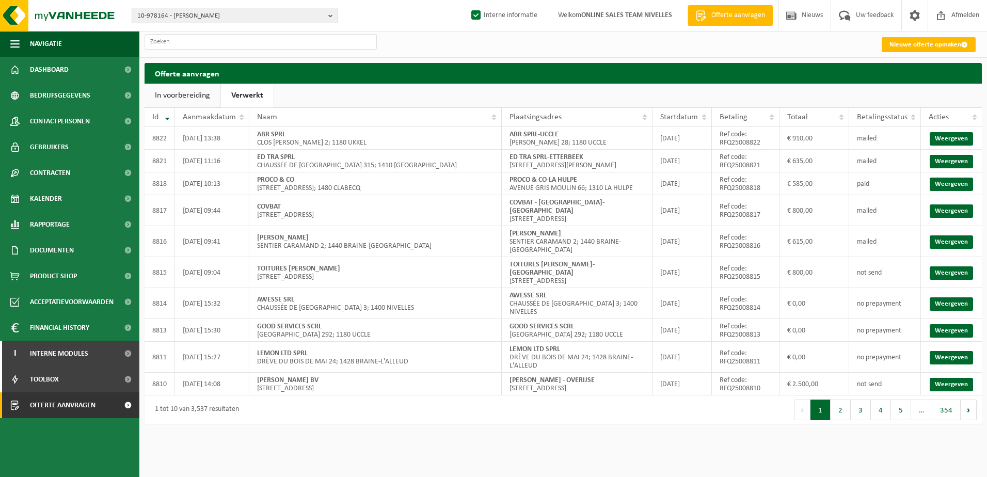
click at [241, 101] on link "Verwerkt" at bounding box center [247, 96] width 53 height 24
click at [577, 405] on div "Eerste Vorige 1 2 3 4 5 … 354 Volgende Laatste" at bounding box center [772, 409] width 419 height 29
